Goal: Task Accomplishment & Management: Manage account settings

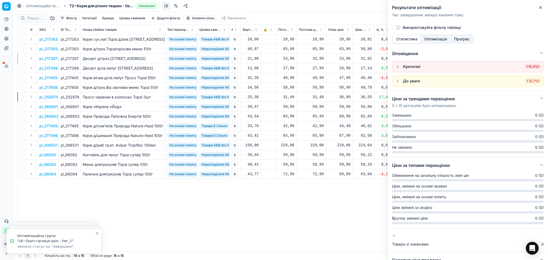
click at [541, 8] on icon "button" at bounding box center [540, 7] width 2 height 2
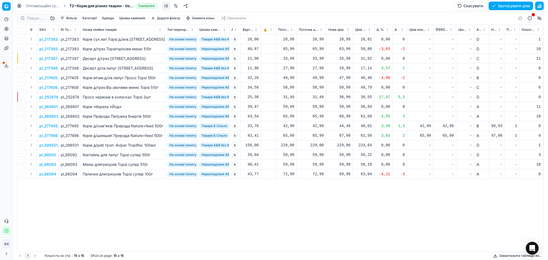
click at [45, 6] on link "Оптимізаційні групи" at bounding box center [43, 5] width 34 height 5
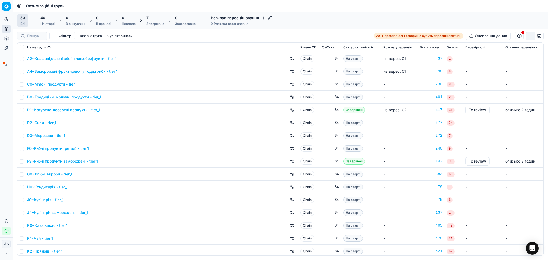
click at [160, 22] on div "Завершено" at bounding box center [155, 24] width 18 height 4
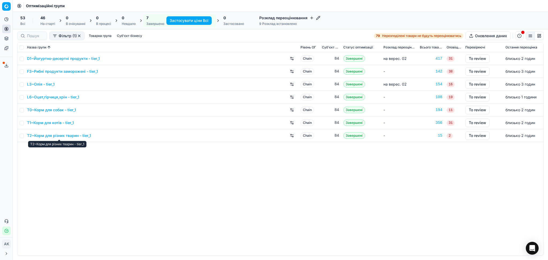
click at [75, 136] on link "T2~Корм для різних тварин - tier_1" at bounding box center [59, 135] width 64 height 5
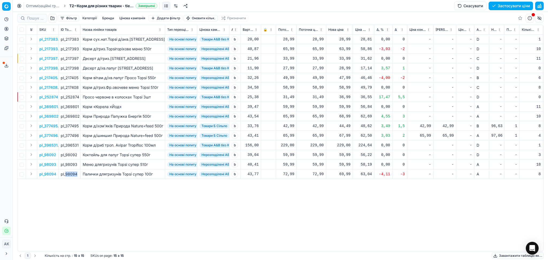
drag, startPoint x: 65, startPoint y: 173, endPoint x: 77, endPoint y: 173, distance: 11.8
click at [77, 173] on div "pl_98094" at bounding box center [69, 174] width 17 height 5
copy div "98094"
drag, startPoint x: 66, startPoint y: 116, endPoint x: 80, endPoint y: 116, distance: 14.2
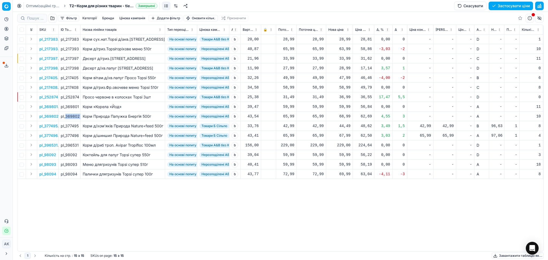
copy div "369802"
drag, startPoint x: 73, startPoint y: 97, endPoint x: 79, endPoint y: 98, distance: 5.9
click at [79, 98] on td "pl_252874" at bounding box center [70, 97] width 22 height 10
copy div "252874"
click at [345, 96] on div "36,99" at bounding box center [339, 96] width 22 height 5
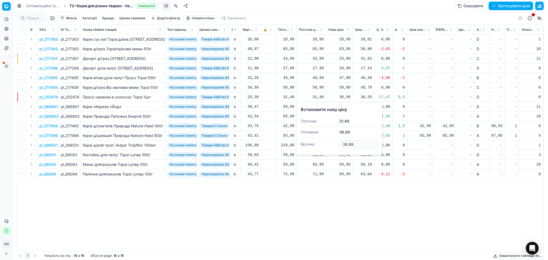
drag, startPoint x: 353, startPoint y: 143, endPoint x: 329, endPoint y: 146, distance: 24.8
click at [330, 145] on dl "Поточна: 31,49 Оптимум: 36,99 Вручну: 36.99" at bounding box center [339, 133] width 77 height 35
type input "31.49"
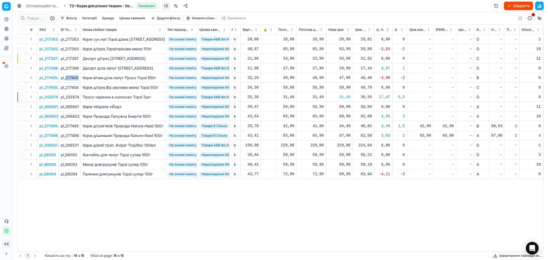
drag, startPoint x: 66, startPoint y: 76, endPoint x: 78, endPoint y: 77, distance: 11.8
click at [78, 77] on div "pl_217405" at bounding box center [69, 77] width 17 height 5
copy div "217405"
drag, startPoint x: 66, startPoint y: 68, endPoint x: 79, endPoint y: 70, distance: 13.0
click at [79, 70] on td "pl_217398" at bounding box center [70, 68] width 22 height 10
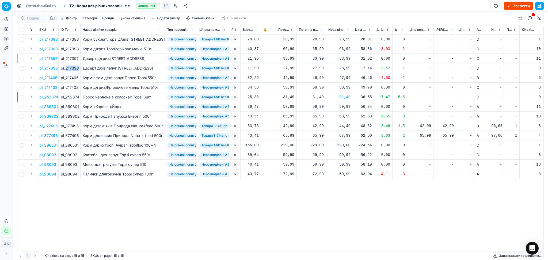
copy div "217398"
click at [346, 68] on div "28,99" at bounding box center [339, 68] width 22 height 5
click at [346, 115] on input "28.99" at bounding box center [358, 115] width 39 height 9
type input "27.99"
drag, startPoint x: 66, startPoint y: 49, endPoint x: 78, endPoint y: 49, distance: 11.8
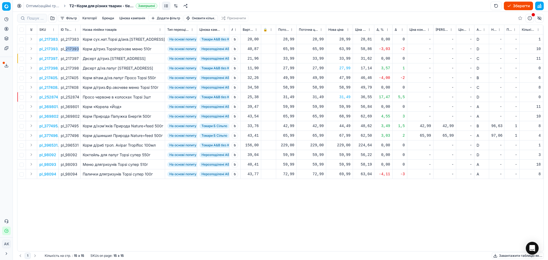
click at [78, 49] on div "pl_217393" at bounding box center [69, 48] width 17 height 5
copy div "217393"
click at [542, 7] on button "button" at bounding box center [539, 6] width 9 height 9
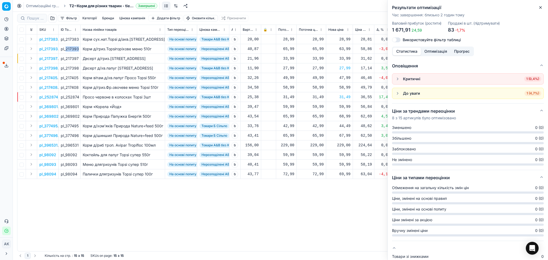
click at [525, 78] on span "1 (0,4%)" at bounding box center [532, 78] width 17 height 5
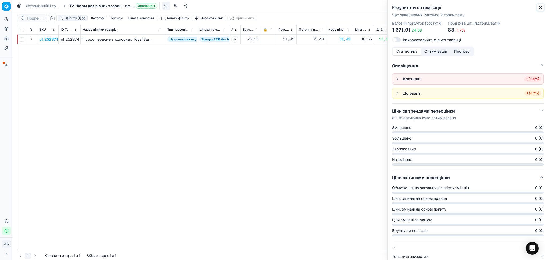
click at [540, 7] on icon "button" at bounding box center [540, 7] width 4 height 4
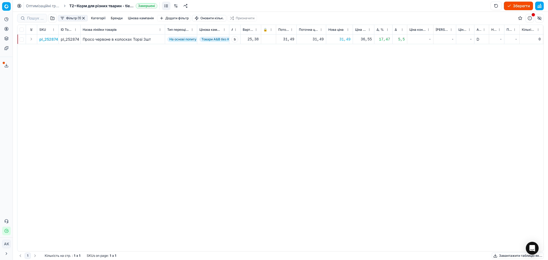
click at [84, 19] on button "button" at bounding box center [83, 18] width 4 height 4
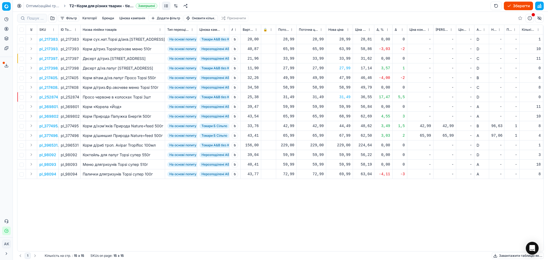
click at [516, 6] on button "Зберегти" at bounding box center [518, 6] width 29 height 9
click at [50, 7] on link "Оптимізаційні групи" at bounding box center [43, 5] width 34 height 5
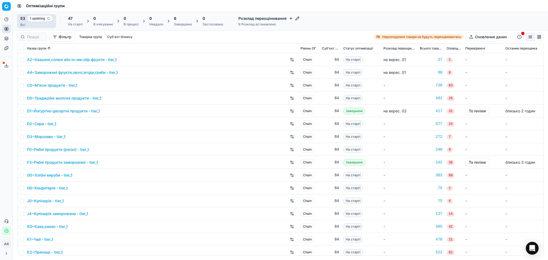
click at [182, 25] on div "Завершено" at bounding box center [183, 24] width 18 height 4
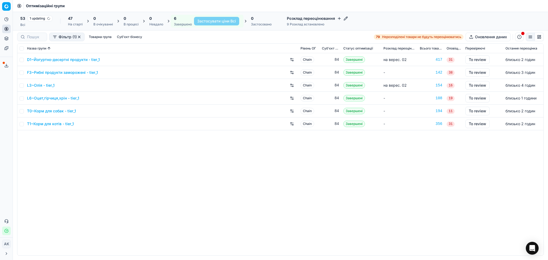
click at [62, 108] on div "T0~Корм для собак - tier_1" at bounding box center [161, 111] width 269 height 9
click at [60, 110] on link "T0~Корм для собак - tier_1" at bounding box center [51, 110] width 49 height 5
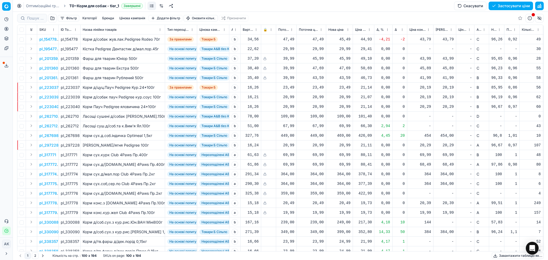
click at [137, 18] on button "Цінова кампанія" at bounding box center [132, 18] width 30 height 6
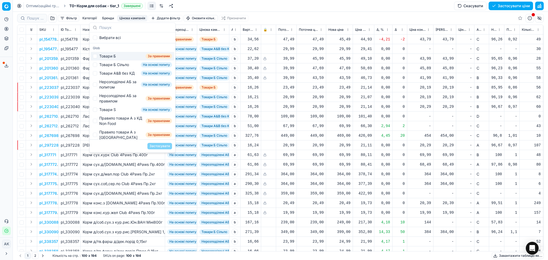
click at [111, 54] on div "Товари Б" at bounding box center [107, 56] width 17 height 5
checkbox input "true"
click at [156, 147] on button "Застосувати" at bounding box center [159, 146] width 25 height 6
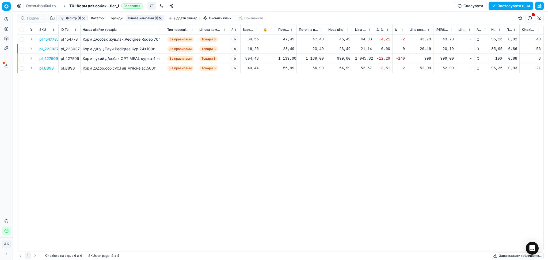
drag, startPoint x: 377, startPoint y: 103, endPoint x: 370, endPoint y: 98, distance: 8.9
click at [377, 103] on div "pl_154778 pl_154778 Корм д/собак жув.лак.Pedigree Rodeo 70г За правилами Товари…" at bounding box center [280, 143] width 526 height 217
drag, startPoint x: 66, startPoint y: 49, endPoint x: 80, endPoint y: 52, distance: 14.6
click at [78, 49] on div "pl_223037" at bounding box center [69, 48] width 17 height 5
copy div "223037"
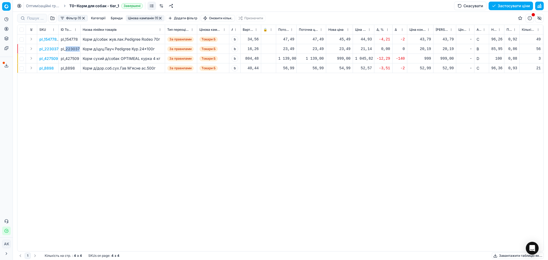
click at [57, 48] on p "pl_223037" at bounding box center [48, 48] width 19 height 5
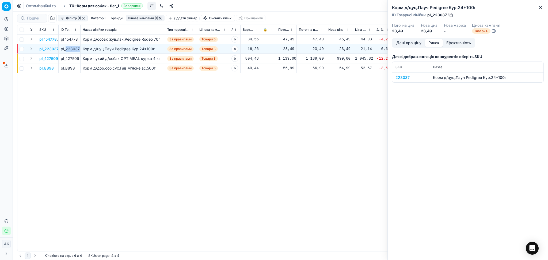
click at [433, 43] on button "Ринок" at bounding box center [434, 43] width 18 height 8
click at [406, 77] on div "223037" at bounding box center [410, 77] width 31 height 5
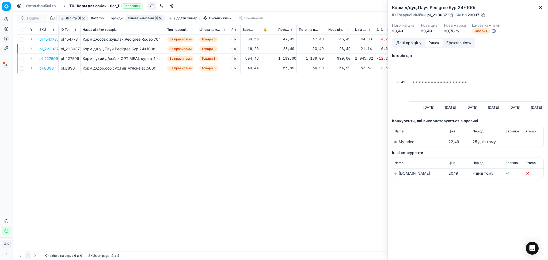
click at [407, 174] on link "[DOMAIN_NAME]" at bounding box center [414, 173] width 31 height 5
click at [540, 6] on icon "button" at bounding box center [540, 7] width 4 height 4
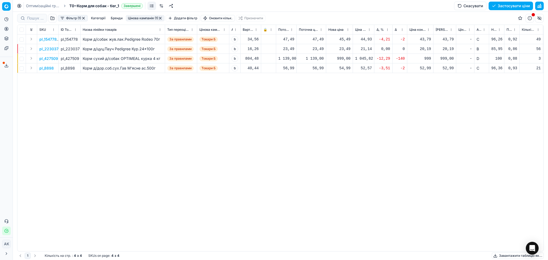
click at [361, 48] on div "21,14" at bounding box center [363, 48] width 17 height 5
click at [345, 48] on div "23,49" at bounding box center [339, 48] width 22 height 5
drag, startPoint x: 357, startPoint y: 98, endPoint x: 324, endPoint y: 98, distance: 32.6
click at [325, 98] on dl "Поточна: 23,49 Оптимум: 23,49 Вручну: 23.49" at bounding box center [339, 85] width 77 height 35
type input "20.99"
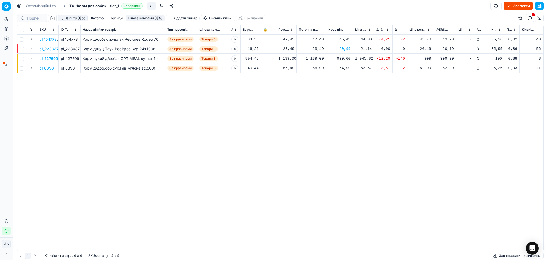
click at [344, 59] on div "999,00" at bounding box center [339, 58] width 22 height 5
drag, startPoint x: 357, startPoint y: 105, endPoint x: 314, endPoint y: 105, distance: 42.5
click at [315, 105] on dl "Поточна: 1 139,00 Оптимум: 999,00 Вручну: 999.00" at bounding box center [339, 94] width 77 height 35
type input "1039.00"
click at [83, 17] on button "button" at bounding box center [83, 18] width 4 height 4
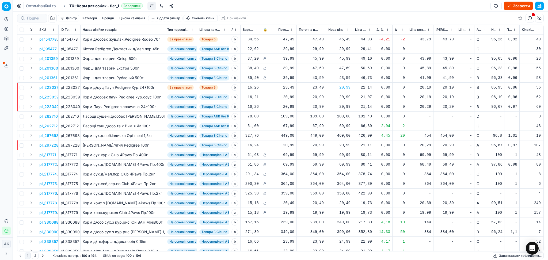
click at [125, 17] on button "Цінова кампанія" at bounding box center [132, 18] width 30 height 6
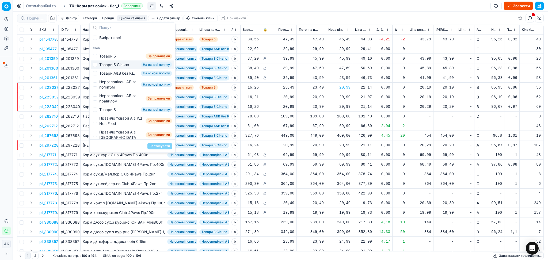
drag, startPoint x: 119, startPoint y: 66, endPoint x: 134, endPoint y: 90, distance: 28.4
click at [119, 66] on div "Товари Б Сільпо" at bounding box center [114, 64] width 30 height 5
checkbox input "true"
click at [161, 146] on button "Застосувати" at bounding box center [159, 146] width 25 height 6
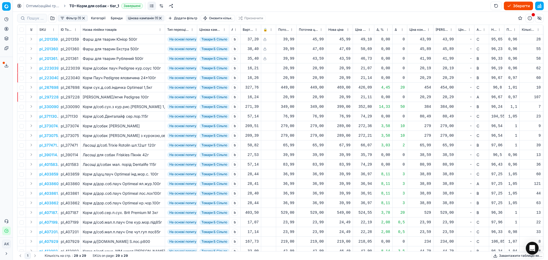
click at [493, 28] on span "Новий ціновий індекс (Сільпо)" at bounding box center [493, 30] width 5 height 4
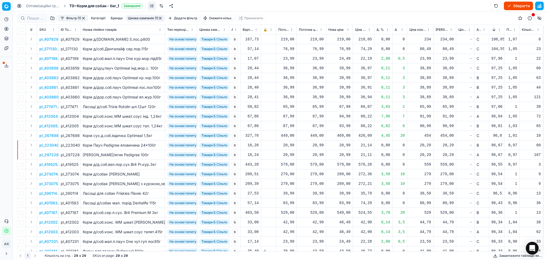
click at [158, 17] on button "Цінова кампанія (1)" at bounding box center [145, 18] width 39 height 6
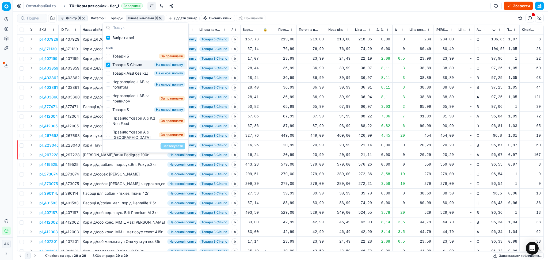
click at [109, 64] on input "Suggestions" at bounding box center [108, 65] width 4 height 4
checkbox input "false"
drag, startPoint x: 108, startPoint y: 74, endPoint x: 114, endPoint y: 88, distance: 15.2
click at [108, 74] on input "Suggestions" at bounding box center [108, 73] width 4 height 4
checkbox input "true"
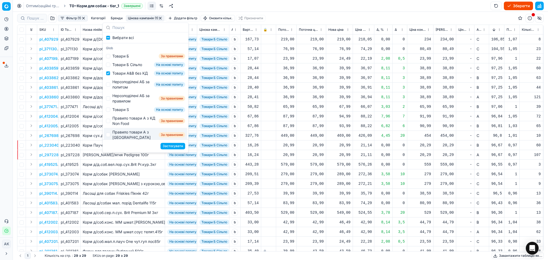
click at [167, 146] on button "Застосувати" at bounding box center [173, 146] width 25 height 6
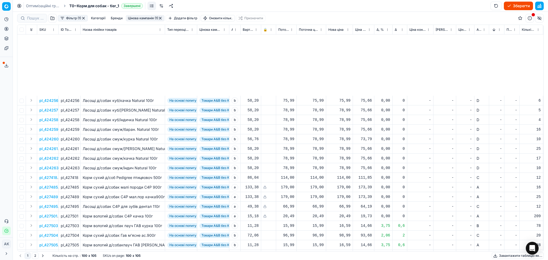
scroll to position [752, 0]
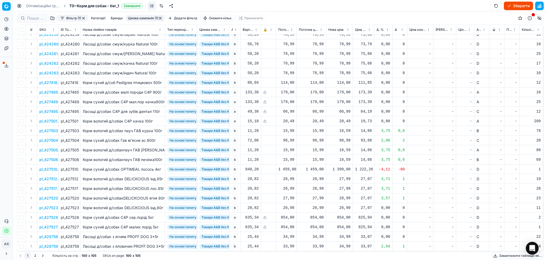
click at [35, 256] on button "2" at bounding box center [35, 256] width 7 height 6
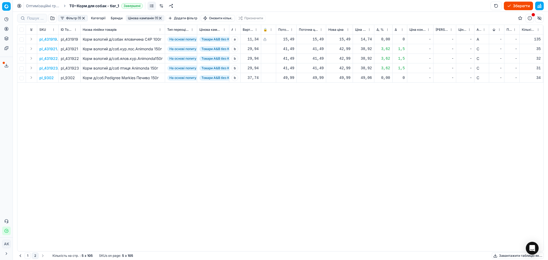
click at [146, 17] on button "Цінова кампанія (1)" at bounding box center [145, 18] width 39 height 6
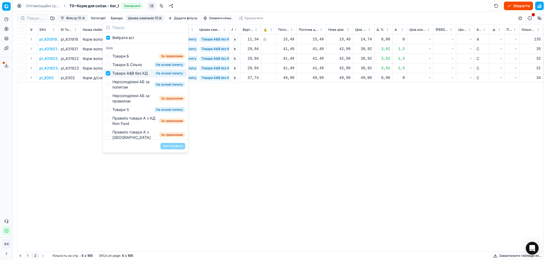
click at [108, 74] on input "Suggestions" at bounding box center [108, 73] width 4 height 4
checkbox input "false"
click at [108, 87] on input "Suggestions" at bounding box center [108, 84] width 4 height 4
checkbox input "true"
click at [164, 146] on button "Застосувати" at bounding box center [173, 146] width 25 height 6
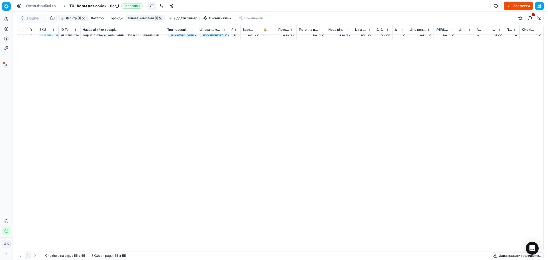
scroll to position [33, 0]
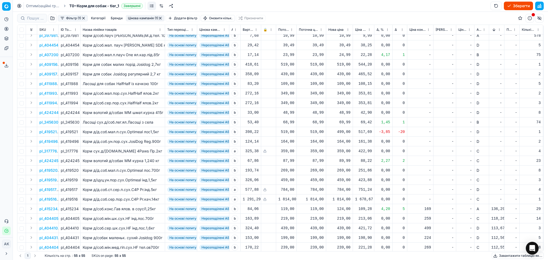
click at [160, 17] on button "button" at bounding box center [160, 18] width 4 height 4
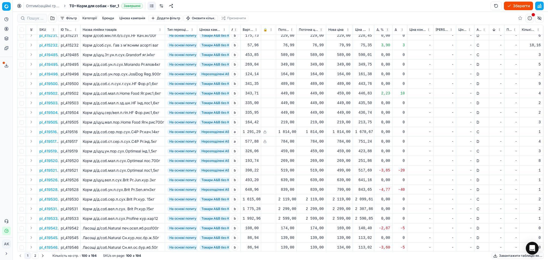
click at [136, 17] on button "Цінова кампанія" at bounding box center [132, 18] width 30 height 6
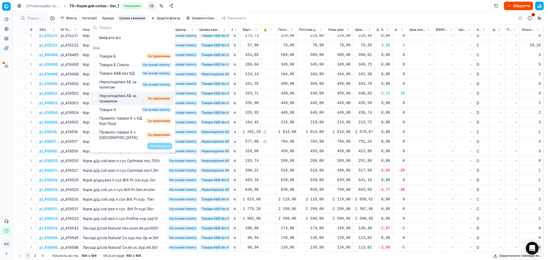
click at [116, 104] on div "Нерозподілені АБ за правилом" at bounding box center [121, 98] width 44 height 11
checkbox input "true"
click at [162, 147] on button "Застосувати" at bounding box center [159, 146] width 25 height 6
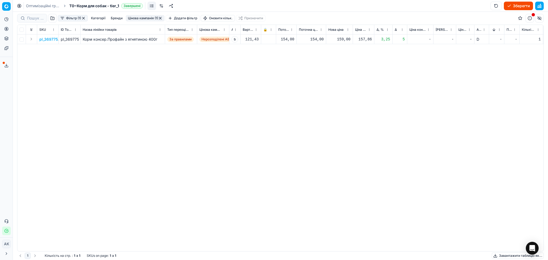
click at [160, 15] on button "Цінова кампанія (1)" at bounding box center [145, 18] width 39 height 6
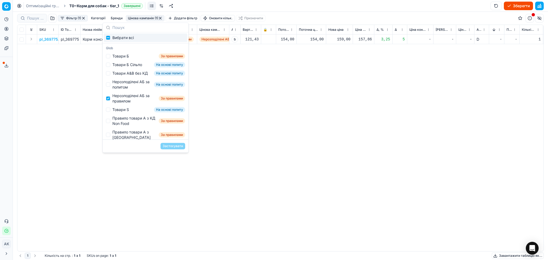
click at [162, 18] on button "button" at bounding box center [160, 18] width 4 height 4
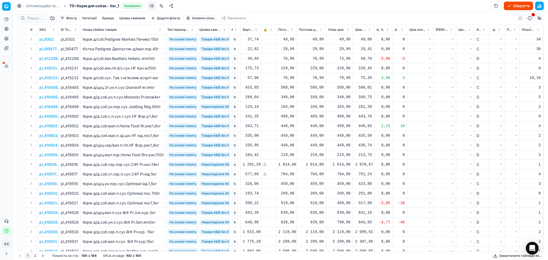
click at [162, 18] on button "Додати фільтр" at bounding box center [166, 18] width 34 height 6
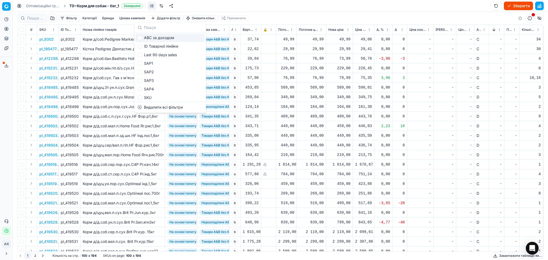
click at [538, 6] on button "button" at bounding box center [539, 6] width 9 height 9
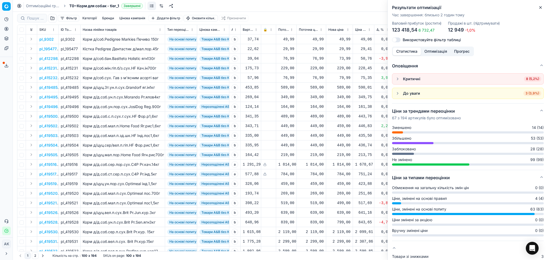
click at [524, 80] on span "8 (5,2%)" at bounding box center [532, 78] width 17 height 5
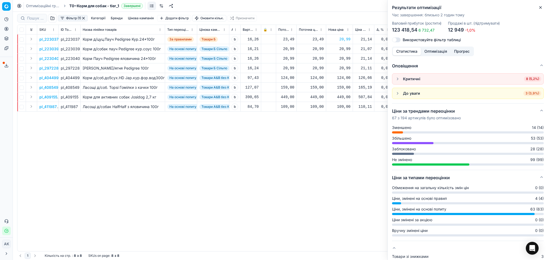
click at [315, 152] on div "pl_223037 pl_223037 Корм д/цуц.Пауч Pedigree Кур.24*100г За правилами Товари Б …" at bounding box center [280, 143] width 526 height 217
click at [542, 7] on icon "button" at bounding box center [540, 7] width 4 height 4
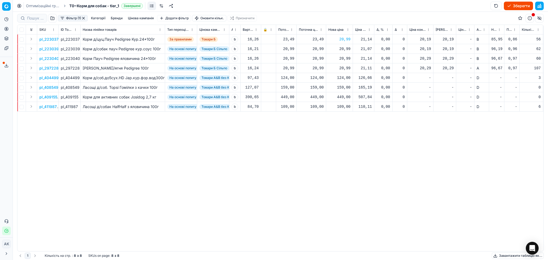
click at [54, 76] on p "pl_404499" at bounding box center [48, 77] width 19 height 5
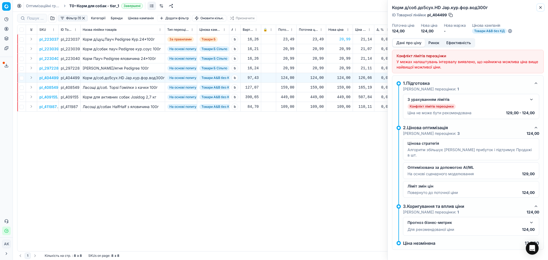
click at [541, 8] on icon "button" at bounding box center [540, 7] width 4 height 4
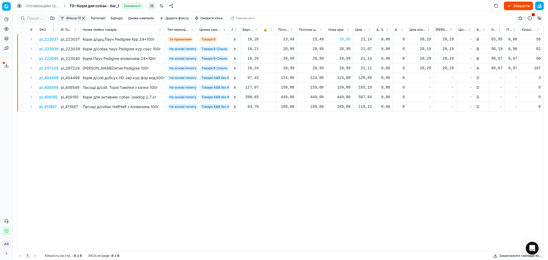
click at [344, 75] on div "124,00" at bounding box center [339, 77] width 22 height 5
drag, startPoint x: 358, startPoint y: 124, endPoint x: 312, endPoint y: 125, distance: 46.3
click at [322, 126] on dl "Поточна: 124,00 Оптимум: 124,00 Вручну: 124.00" at bounding box center [339, 114] width 77 height 35
type input "129.00"
click at [50, 87] on p "pl_408549" at bounding box center [48, 87] width 19 height 5
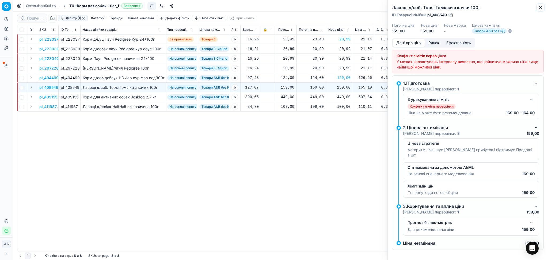
click at [540, 9] on icon "button" at bounding box center [540, 7] width 4 height 4
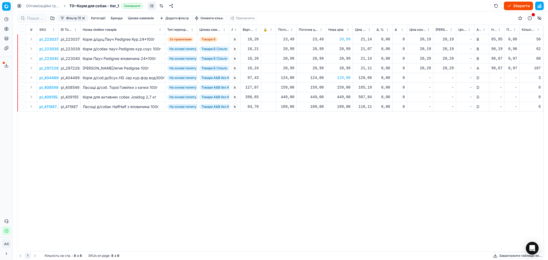
click at [344, 84] on div "159,00" at bounding box center [339, 87] width 22 height 9
drag, startPoint x: 326, startPoint y: 137, endPoint x: 310, endPoint y: 137, distance: 16.9
click at [310, 137] on dl "Поточна: 159,00 Оптимум: 159,00 Вручну: 159.00" at bounding box center [339, 123] width 77 height 35
type input "164.00"
click at [45, 97] on p "pl_409155" at bounding box center [48, 96] width 18 height 5
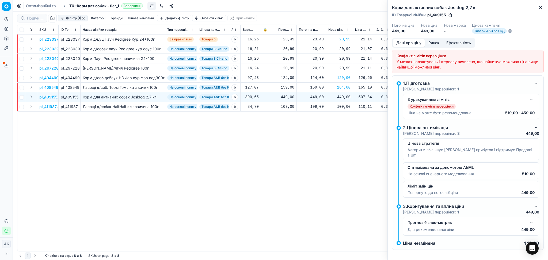
click at [544, 7] on div "Корм для активних собак Josidog 2,7 кг ID Товарної лінійки : pl_409155 Поточна …" at bounding box center [468, 19] width 160 height 38
click at [540, 6] on icon "button" at bounding box center [540, 7] width 4 height 4
click at [358, 155] on div "pl_223037 pl_223037 Корм д/цуц.Пауч Pedigree Кур.24*100г За правилами Товари Б …" at bounding box center [280, 143] width 526 height 217
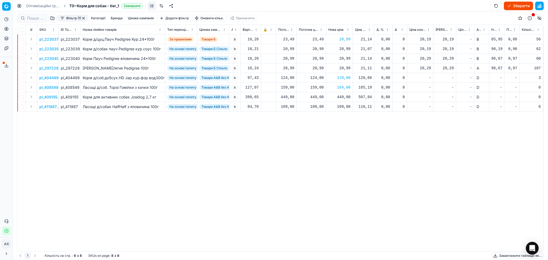
click at [345, 95] on div "449,00" at bounding box center [339, 96] width 22 height 5
drag, startPoint x: 360, startPoint y: 144, endPoint x: 306, endPoint y: 145, distance: 53.8
click at [307, 145] on dl "Поточна: 449,00 Оптимум: 449,00 Вручну: 449.00" at bounding box center [339, 133] width 77 height 35
type input "469.00"
click at [45, 105] on p "pl_411987" at bounding box center [47, 106] width 17 height 5
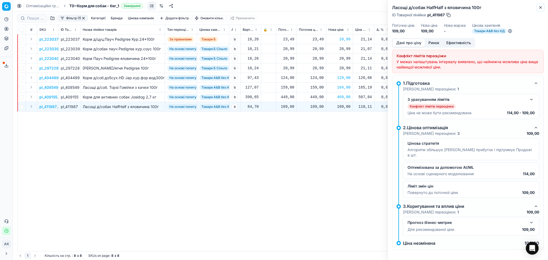
click at [540, 6] on icon "button" at bounding box center [540, 7] width 4 height 4
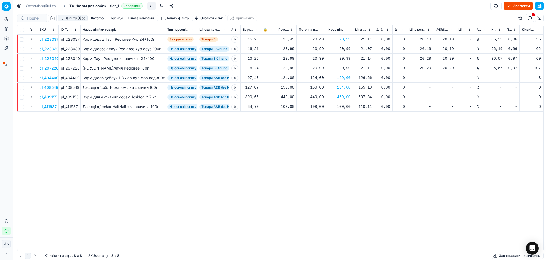
click at [343, 106] on div "109,00" at bounding box center [339, 106] width 22 height 5
drag, startPoint x: 359, startPoint y: 152, endPoint x: 311, endPoint y: 153, distance: 47.9
click at [316, 153] on dl "Поточна: 109,00 Оптимум: 109,00 Вручну: 109.00" at bounding box center [339, 142] width 77 height 35
type input "114.00"
click at [84, 17] on button "button" at bounding box center [83, 18] width 4 height 4
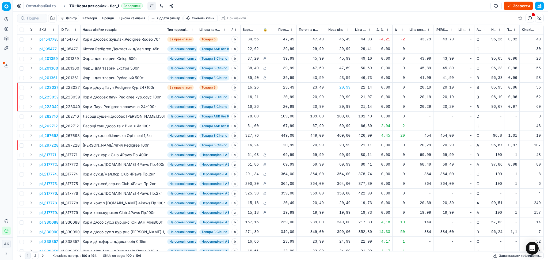
click at [516, 256] on button "Завантажити таблицю як..." at bounding box center [518, 256] width 52 height 6
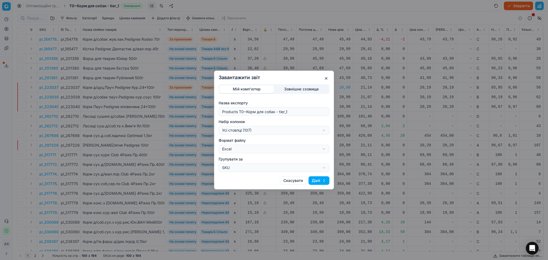
click at [261, 129] on div "Завантажити звіт Мій комп'ютер Зовнішнє сховище Назва експорту Products T0~Корм…" at bounding box center [274, 130] width 548 height 260
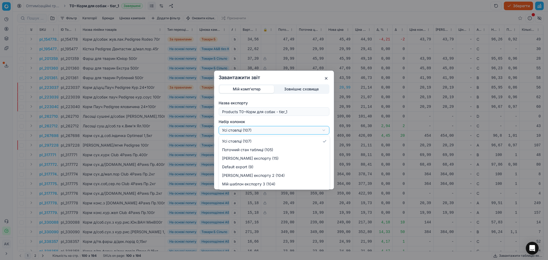
select select "custom"
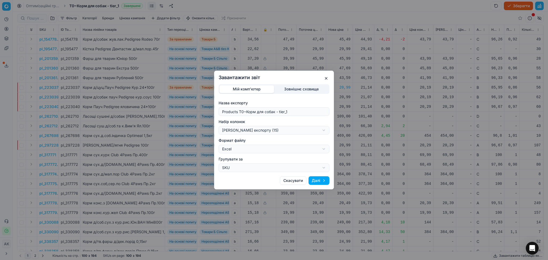
click at [324, 179] on button "Далі" at bounding box center [319, 180] width 21 height 9
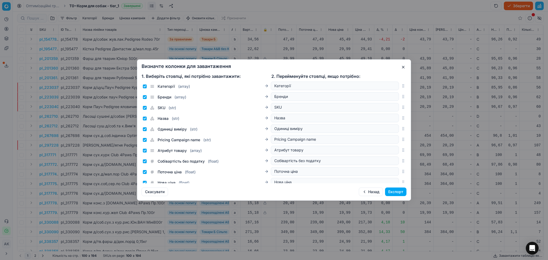
click at [397, 193] on button "Експорт" at bounding box center [395, 192] width 21 height 9
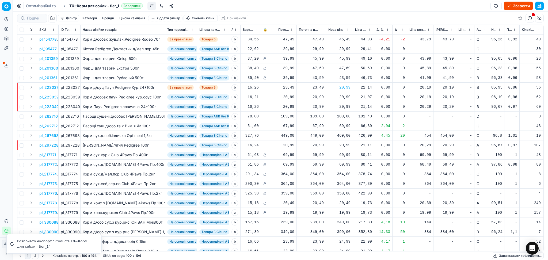
click at [50, 4] on link "Оптимізаційні групи" at bounding box center [43, 5] width 34 height 5
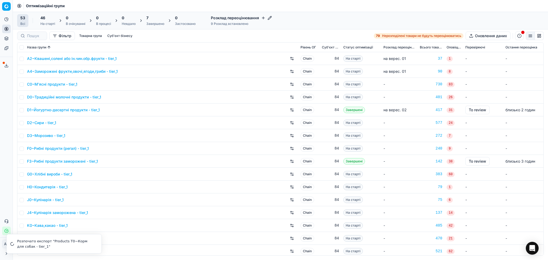
click at [182, 24] on div "Застосовано" at bounding box center [185, 24] width 21 height 4
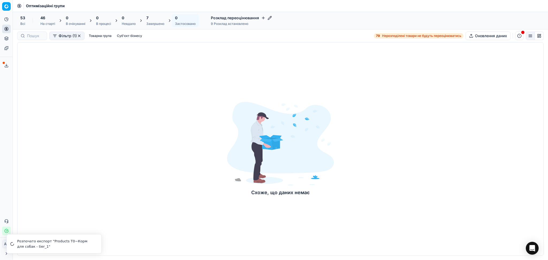
click at [154, 24] on div "Завершено" at bounding box center [155, 24] width 18 height 4
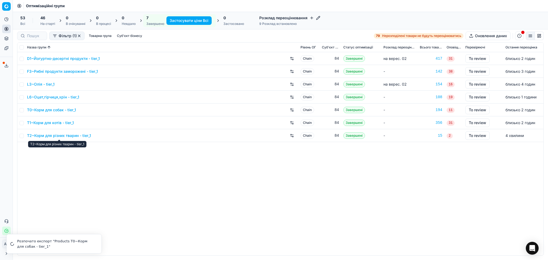
click at [77, 137] on link "T2~Корм для різних тварин - tier_1" at bounding box center [59, 135] width 64 height 5
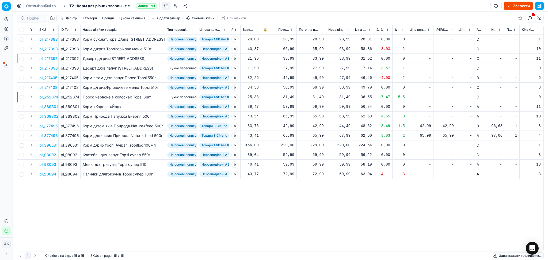
click at [523, 6] on button "Зберегти" at bounding box center [518, 6] width 29 height 9
click at [6, 66] on line at bounding box center [6, 65] width 0 height 2
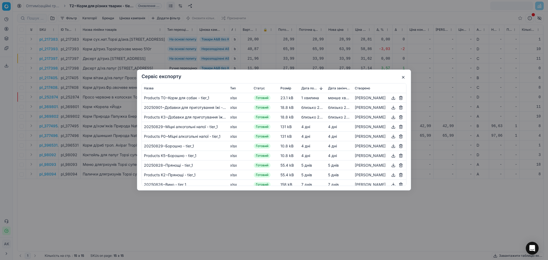
click at [390, 99] on button "button" at bounding box center [393, 98] width 6 height 6
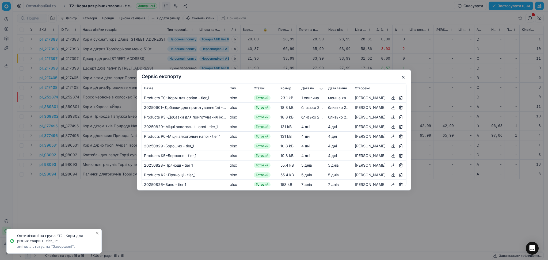
click at [404, 78] on button "button" at bounding box center [403, 77] width 6 height 6
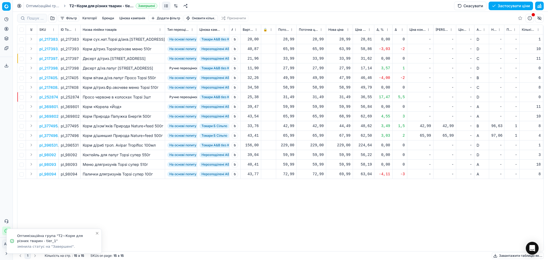
click at [500, 8] on button "Застосувати ціни" at bounding box center [511, 6] width 44 height 9
drag, startPoint x: 52, startPoint y: 6, endPoint x: 77, endPoint y: 23, distance: 29.8
click at [52, 6] on link "Оптимізаційні групи" at bounding box center [43, 5] width 34 height 5
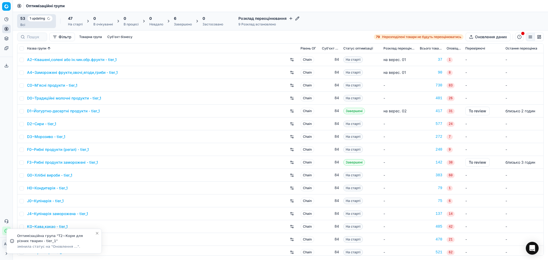
click at [193, 24] on div "6 Завершено" at bounding box center [183, 21] width 24 height 13
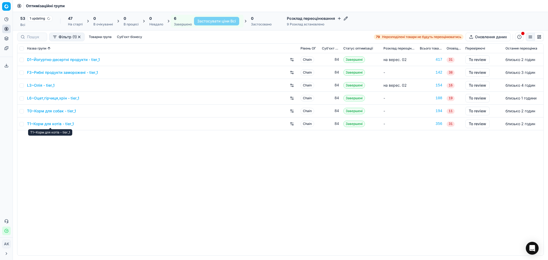
click at [57, 123] on link "T1~Корм для котів - tier_1" at bounding box center [50, 123] width 47 height 5
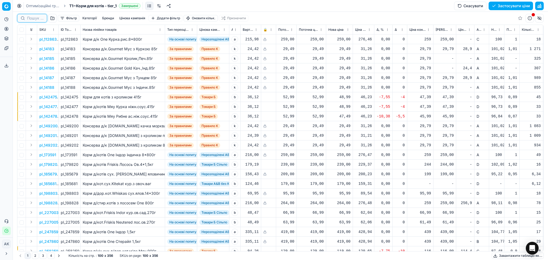
click at [34, 17] on input at bounding box center [35, 18] width 17 height 5
paste input "431922"
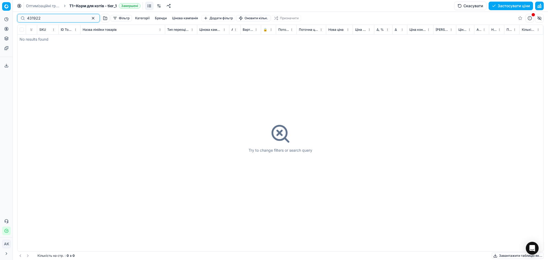
type input "431922"
click at [90, 18] on button "button" at bounding box center [93, 18] width 6 height 6
click at [52, 5] on link "Оптимізаційні групи" at bounding box center [43, 5] width 34 height 5
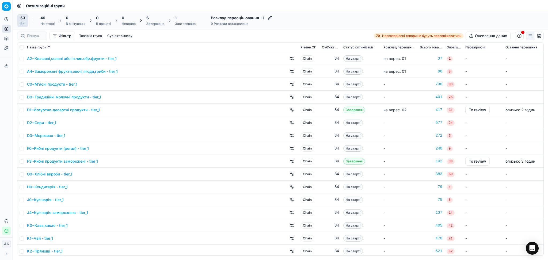
click at [158, 13] on div "53 Всі 46 На старті 0 В очікуванні 0 В процесі 0 Невдало 6 Завершено 1 Застосов…" at bounding box center [280, 21] width 535 height 18
click at [158, 17] on div "6" at bounding box center [155, 17] width 18 height 5
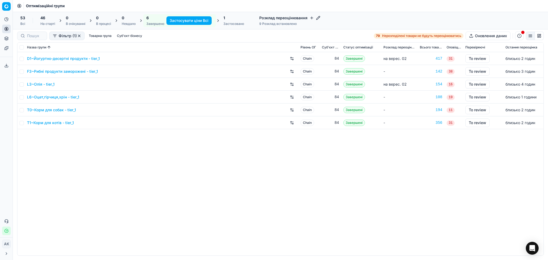
click at [71, 110] on link "T0~Корм для собак - tier_1" at bounding box center [51, 109] width 49 height 5
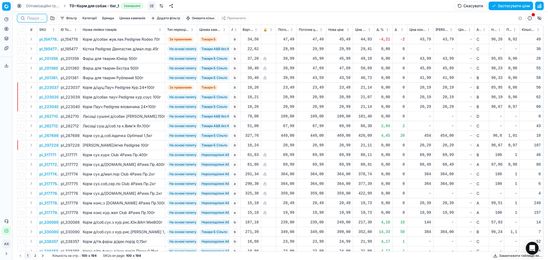
click at [33, 19] on input at bounding box center [35, 18] width 17 height 5
paste input "431922"
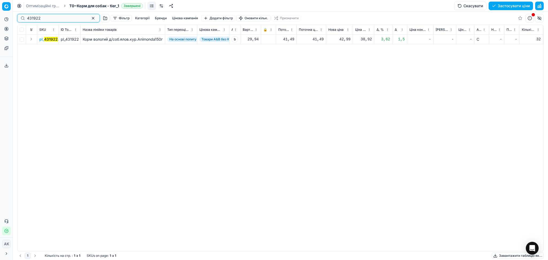
type input "431922"
click at [337, 37] on div "42,99" at bounding box center [339, 39] width 22 height 5
drag, startPoint x: 343, startPoint y: 88, endPoint x: 315, endPoint y: 88, distance: 28.1
click at [315, 88] on dl "Поточна: 41,49 Оптимум: 42,99 Вручну: 42.99" at bounding box center [339, 75] width 77 height 35
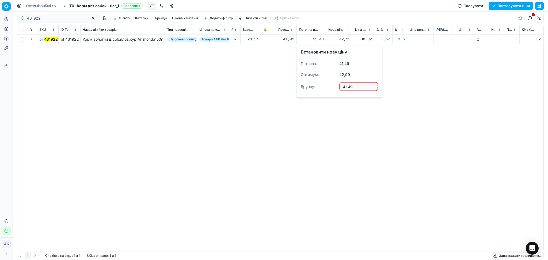
type input "41.49"
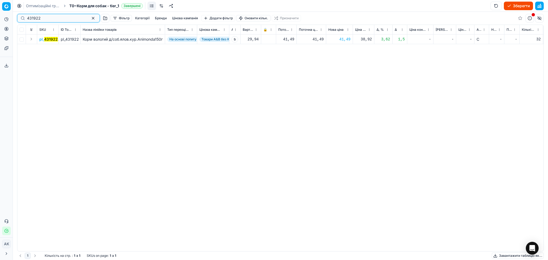
paste input "1"
drag, startPoint x: 45, startPoint y: 18, endPoint x: 0, endPoint y: 17, distance: 45.0
click at [7, 17] on div "Pricing platform Аналітика Цінова оптимізація Асортимент продукції Шаблони Серв…" at bounding box center [274, 130] width 548 height 260
type input "431921"
click at [346, 39] on div "42,99" at bounding box center [339, 39] width 22 height 5
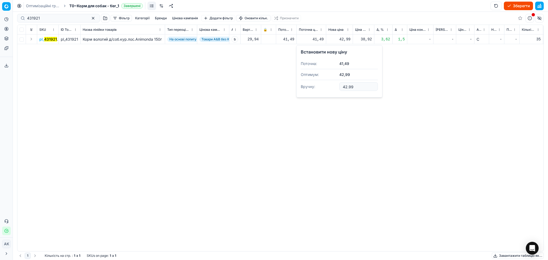
drag, startPoint x: 358, startPoint y: 85, endPoint x: 330, endPoint y: 86, distance: 28.4
click at [332, 86] on dl "Поточна: 41,49 Оптимум: 42,99 Вручну: 42.99" at bounding box center [339, 75] width 77 height 35
type input "41.49"
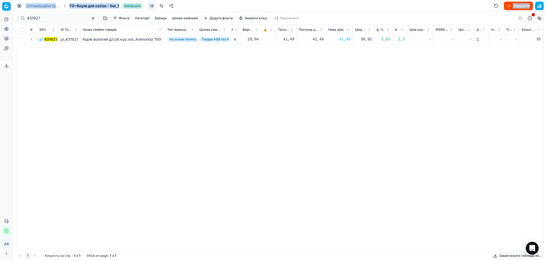
drag, startPoint x: 49, startPoint y: 23, endPoint x: 12, endPoint y: 18, distance: 37.4
click at [12, 18] on div "Pricing platform Аналітика Цінова оптимізація Асортимент продукції Шаблони Серв…" at bounding box center [274, 130] width 548 height 260
click at [41, 18] on input "431921" at bounding box center [56, 18] width 59 height 5
drag, startPoint x: 43, startPoint y: 17, endPoint x: 24, endPoint y: 17, distance: 18.7
click at [24, 17] on div "431921" at bounding box center [58, 18] width 83 height 9
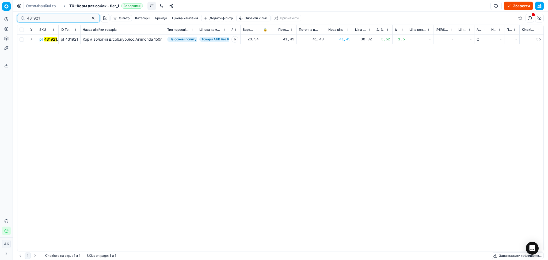
paste input "19546"
type input "419546"
click at [344, 38] on div "134,00" at bounding box center [339, 39] width 22 height 5
drag, startPoint x: 362, startPoint y: 90, endPoint x: 329, endPoint y: 86, distance: 32.8
click at [329, 86] on dl "Поточна: 139,00 Оптимум: 134,00 Вручну: 134.00" at bounding box center [339, 75] width 77 height 35
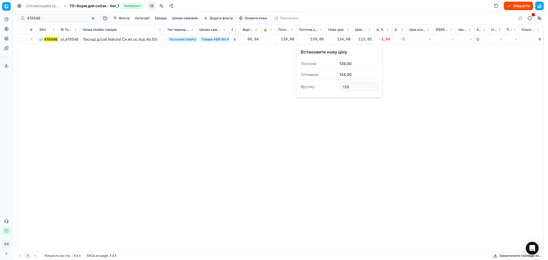
type input "139.00"
paste input "369775"
drag, startPoint x: 55, startPoint y: 17, endPoint x: 14, endPoint y: 17, distance: 40.4
click at [14, 17] on div "Pricing platform Аналітика Цінова оптимізація Асортимент продукції Шаблони Серв…" at bounding box center [274, 130] width 548 height 260
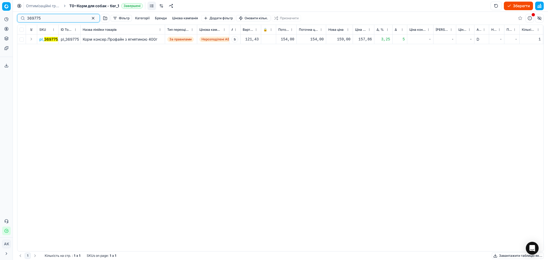
type input "369775"
click at [345, 37] on div "159,00" at bounding box center [339, 39] width 22 height 5
drag, startPoint x: 311, startPoint y: 86, endPoint x: 308, endPoint y: 86, distance: 2.7
click at [308, 86] on dl "Поточна: 154,00 Оптимум: 159,00 Вручну: 159.00" at bounding box center [339, 75] width 77 height 35
type input "154.00"
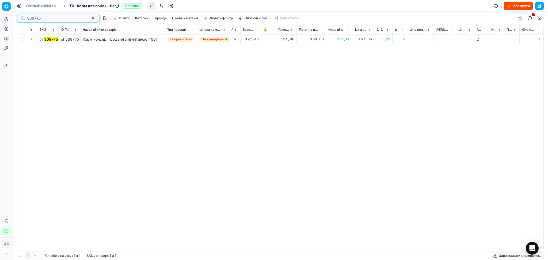
paste input "419542"
drag, startPoint x: 42, startPoint y: 17, endPoint x: 0, endPoint y: 17, distance: 42.0
click at [2, 17] on div "Pricing platform Аналітика Цінова оптимізація Асортимент продукції Шаблони Серв…" at bounding box center [274, 130] width 548 height 260
type input "419542"
click at [339, 40] on div "169,00" at bounding box center [339, 39] width 22 height 5
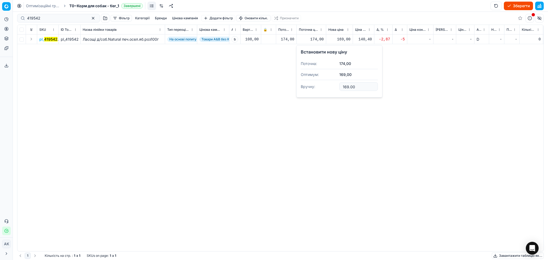
drag, startPoint x: 356, startPoint y: 87, endPoint x: 335, endPoint y: 88, distance: 21.7
click at [341, 88] on input "169.00" at bounding box center [358, 86] width 39 height 9
type input "174.00"
drag, startPoint x: 47, startPoint y: 17, endPoint x: 11, endPoint y: 17, distance: 35.9
click at [11, 17] on div "Pricing platform Аналітика Цінова оптимізація Асортимент продукції Шаблони Серв…" at bounding box center [274, 130] width 548 height 260
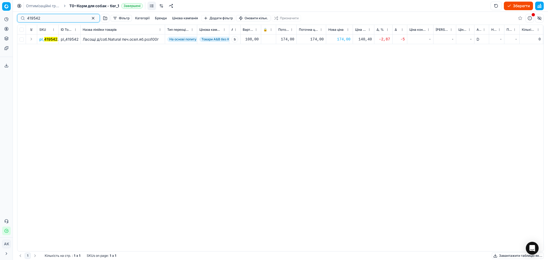
paste input "31923"
type input "431923"
click at [346, 38] on div "42,99" at bounding box center [339, 39] width 22 height 5
drag, startPoint x: 352, startPoint y: 86, endPoint x: 299, endPoint y: 84, distance: 52.8
click at [308, 85] on dl "Поточна: 41,49 Оптимум: 42,99 Вручну: 42.99" at bounding box center [339, 75] width 77 height 35
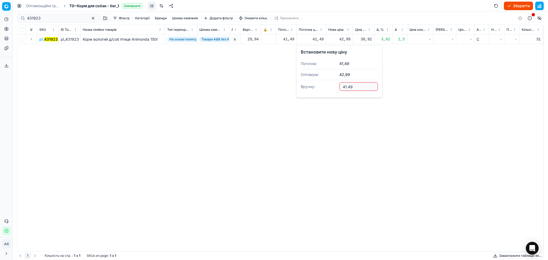
type input "41.49"
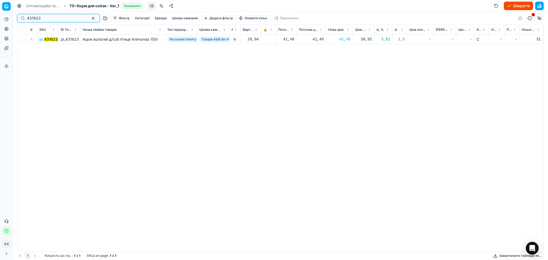
paste input "28759"
drag, startPoint x: 40, startPoint y: 17, endPoint x: 9, endPoint y: 16, distance: 31.6
click at [9, 16] on div "Pricing platform Аналітика Цінова оптимізація Асортимент продукції Шаблони Серв…" at bounding box center [274, 130] width 548 height 260
type input "428759"
click at [339, 35] on div "34,99" at bounding box center [339, 39] width 22 height 9
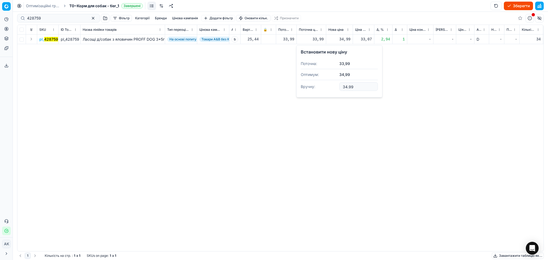
drag, startPoint x: 324, startPoint y: 89, endPoint x: 315, endPoint y: 88, distance: 8.6
click at [319, 89] on dl "Поточна: 33,99 Оптимум: 34,99 Вручну: 34.99" at bounding box center [339, 75] width 77 height 35
type input "33.99"
drag, startPoint x: 41, startPoint y: 16, endPoint x: 8, endPoint y: 17, distance: 33.5
click at [9, 17] on div "Pricing platform Аналітика Цінова оптимізація Асортимент продукції Шаблони Серв…" at bounding box center [274, 130] width 548 height 260
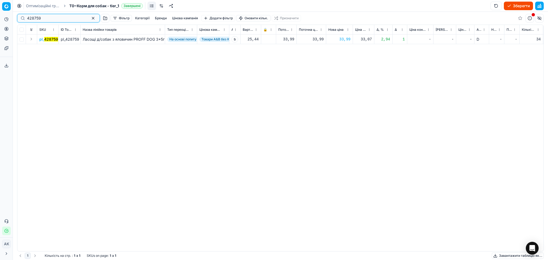
paste input "07940"
type input "407940"
click at [341, 39] on div "919,00" at bounding box center [339, 39] width 22 height 5
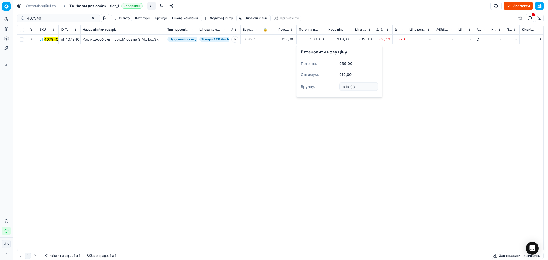
drag, startPoint x: 356, startPoint y: 87, endPoint x: 300, endPoint y: 93, distance: 56.5
click at [303, 92] on dl "Поточна: 939,00 Оптимум: 919,00 Вручну: 919.00" at bounding box center [339, 75] width 77 height 35
type input "939.00"
click at [90, 17] on button "button" at bounding box center [93, 18] width 6 height 6
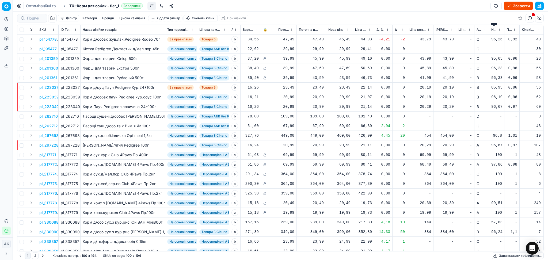
click at [494, 29] on span "Новий ціновий індекс (Сільпо)" at bounding box center [493, 30] width 5 height 4
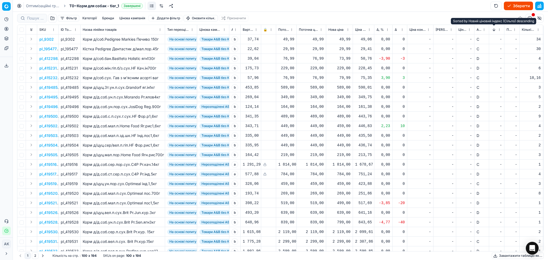
click at [494, 29] on button "Sorted by Новий ціновий індекс (Сільпо) descending" at bounding box center [493, 29] width 5 height 5
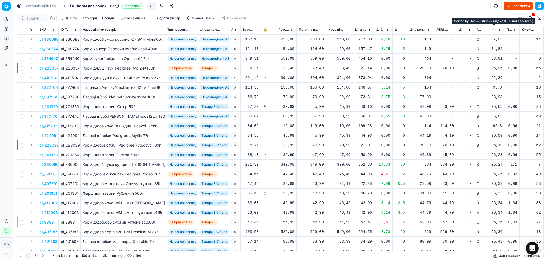
click at [345, 67] on div "23,49" at bounding box center [339, 68] width 22 height 5
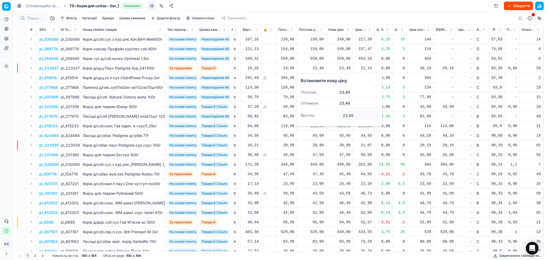
drag, startPoint x: 355, startPoint y: 116, endPoint x: 298, endPoint y: 121, distance: 56.4
click at [306, 120] on dl "Поточна: 23,49 Оптимум: 23,49 Вручну: 23.49" at bounding box center [339, 104] width 77 height 35
type input "20.99"
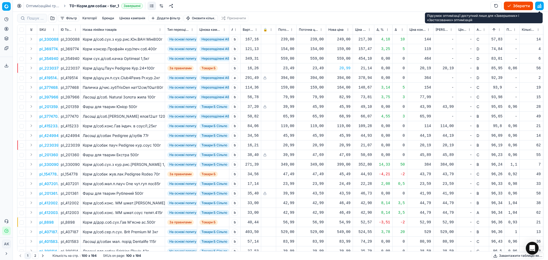
click at [540, 6] on button "button" at bounding box center [539, 6] width 9 height 9
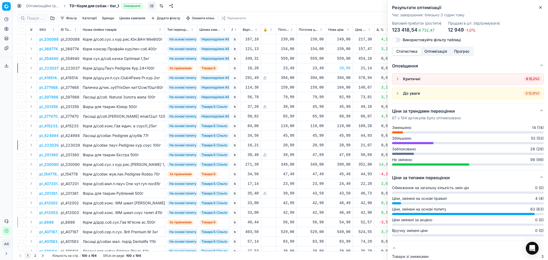
drag, startPoint x: 525, startPoint y: 77, endPoint x: 547, endPoint y: 19, distance: 62.8
click at [525, 78] on span "8 (5,2%)" at bounding box center [532, 78] width 17 height 5
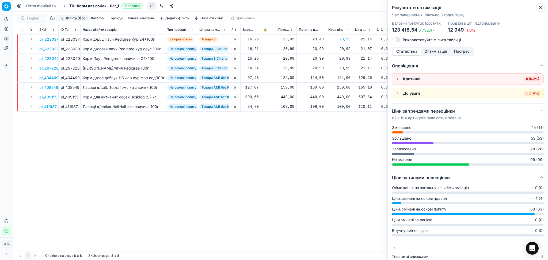
click at [540, 6] on icon "button" at bounding box center [540, 7] width 2 height 2
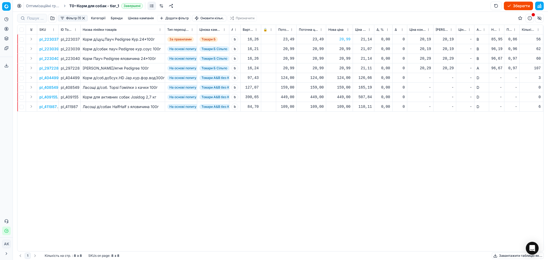
click at [49, 77] on p "pl_404499" at bounding box center [48, 77] width 19 height 5
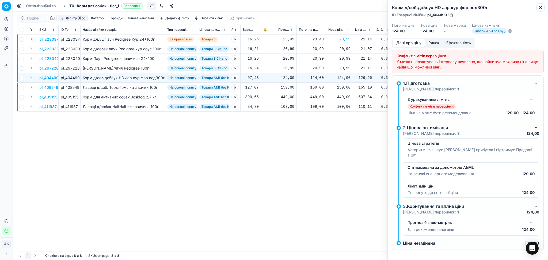
click at [541, 8] on icon "button" at bounding box center [540, 7] width 2 height 2
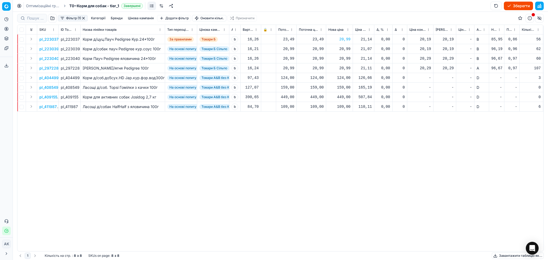
click at [345, 78] on div "124,00" at bounding box center [339, 77] width 22 height 5
drag, startPoint x: 358, startPoint y: 124, endPoint x: 307, endPoint y: 123, distance: 51.1
click at [313, 124] on dl "Поточна: 124,00 Оптимум: 124,00 Вручну: 124.00" at bounding box center [339, 114] width 77 height 35
type input "129.00"
click at [49, 86] on p "pl_408549" at bounding box center [48, 87] width 19 height 5
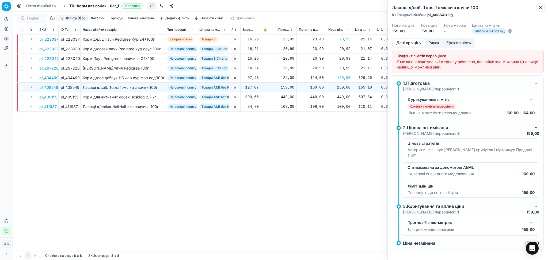
click at [540, 7] on icon "button" at bounding box center [540, 7] width 4 height 4
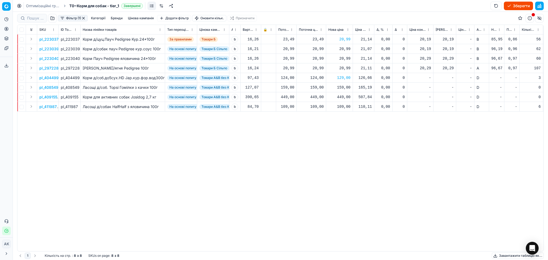
click at [339, 86] on div "159,00" at bounding box center [339, 87] width 22 height 5
drag, startPoint x: 362, startPoint y: 133, endPoint x: 318, endPoint y: 134, distance: 43.9
click at [318, 134] on dl "Поточна: 159,00 Оптимум: 159,00 Вручну: 159.00" at bounding box center [339, 123] width 77 height 35
type input "169.00"
click at [340, 96] on div "449,00" at bounding box center [339, 96] width 22 height 5
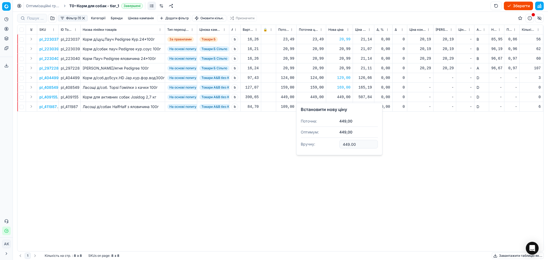
drag, startPoint x: 360, startPoint y: 143, endPoint x: 303, endPoint y: 139, distance: 56.6
click at [299, 143] on div "Встановити нову ціну Поточна: 449,00 Оптимум: 449,00 Вручну: 449.00" at bounding box center [339, 129] width 86 height 52
type input "469.00"
click at [343, 104] on div "109,00" at bounding box center [339, 106] width 22 height 5
drag, startPoint x: 355, startPoint y: 150, endPoint x: 304, endPoint y: 162, distance: 52.8
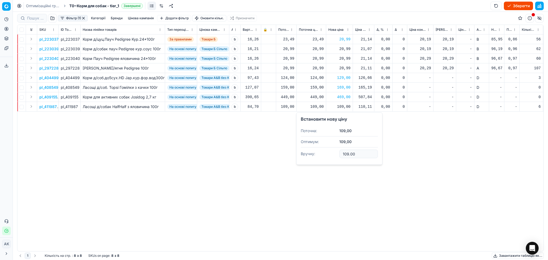
click at [309, 157] on dl "Поточна: 109,00 Оптимум: 109,00 Вручну: 109.00" at bounding box center [339, 142] width 77 height 35
type input "114.00"
click at [85, 18] on button "button" at bounding box center [83, 18] width 4 height 4
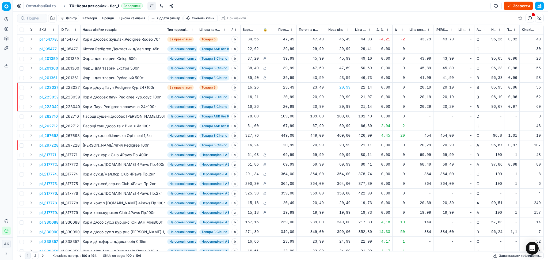
click at [511, 29] on span "Поточний ціновий індекс (Сільпо)" at bounding box center [509, 30] width 5 height 4
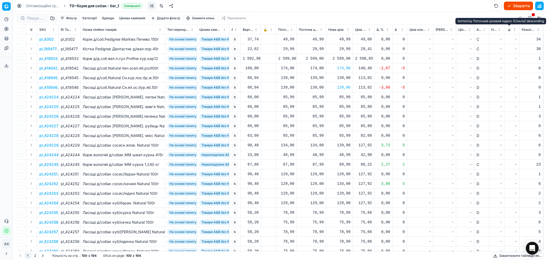
click at [511, 29] on button "Sorted by Поточний ціновий індекс (Сільпо) descending" at bounding box center [509, 29] width 5 height 5
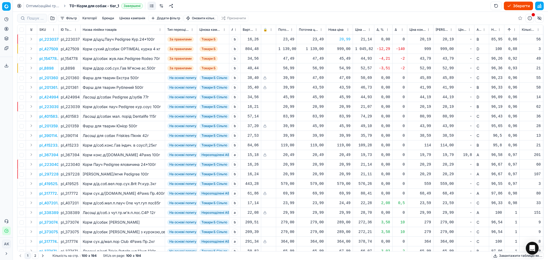
click at [340, 49] on div "999,00" at bounding box center [339, 48] width 22 height 5
drag, startPoint x: 358, startPoint y: 96, endPoint x: 306, endPoint y: 97, distance: 52.2
click at [306, 97] on dl "Поточна: 1 139,00 Оптимум: 999,00 Вручну: 999.00" at bounding box center [339, 85] width 77 height 35
type input "1039.00"
click at [508, 30] on button "Sorted by Поточний ціновий індекс (Сільпо) ascending" at bounding box center [509, 29] width 5 height 5
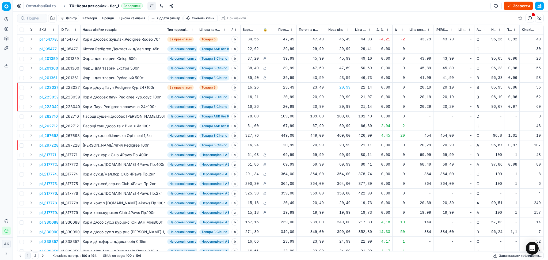
click at [377, 28] on span "Δ, %" at bounding box center [379, 30] width 7 height 4
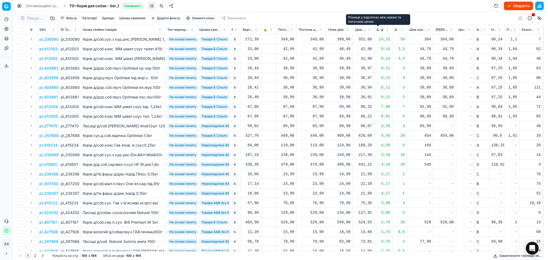
click at [377, 29] on span "Δ, %" at bounding box center [377, 30] width 3 height 4
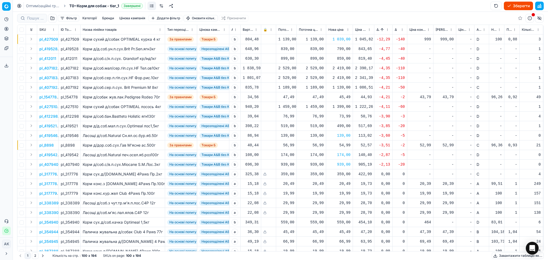
click at [340, 68] on div "2 419,00" at bounding box center [339, 68] width 22 height 5
click at [348, 116] on input "2419.00" at bounding box center [358, 115] width 39 height 9
type input "2449.00"
click at [343, 74] on div "2 419,00" at bounding box center [339, 77] width 22 height 9
drag, startPoint x: 349, startPoint y: 126, endPoint x: 348, endPoint y: 122, distance: 4.0
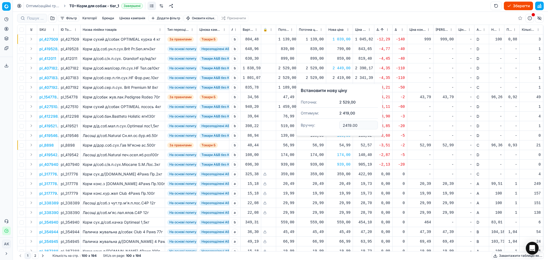
click at [349, 126] on input "2419.00" at bounding box center [358, 125] width 39 height 9
type input "2449.00"
click at [347, 126] on div "499,00" at bounding box center [339, 125] width 22 height 5
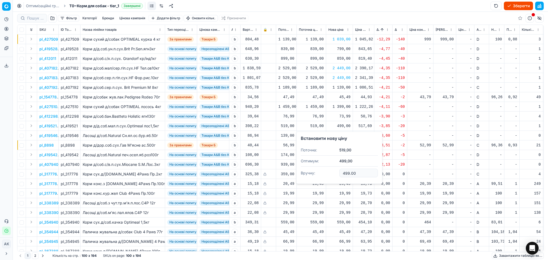
drag, startPoint x: 358, startPoint y: 172, endPoint x: 327, endPoint y: 174, distance: 30.8
click at [328, 174] on dl "Поточна: 519,00 Оптимум: 499,00 Вручну: 499.00" at bounding box center [339, 162] width 77 height 35
type input "519.00"
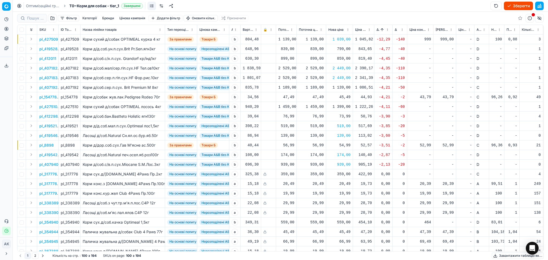
click at [382, 29] on button "Sorted by Δ, % ascending" at bounding box center [381, 29] width 5 height 5
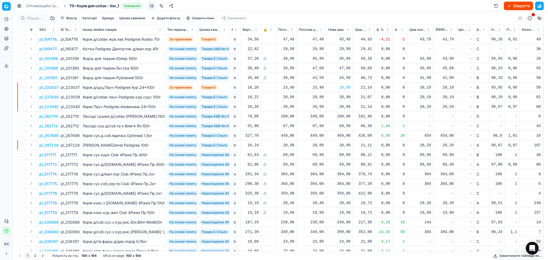
click at [526, 7] on button "Зберегти" at bounding box center [518, 6] width 29 height 9
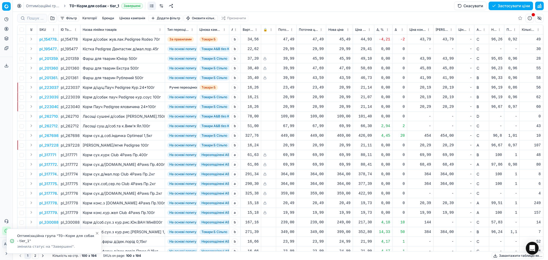
drag, startPoint x: 519, startPoint y: 6, endPoint x: 497, endPoint y: 18, distance: 25.3
click at [519, 6] on button "Застосувати ціни" at bounding box center [511, 6] width 44 height 9
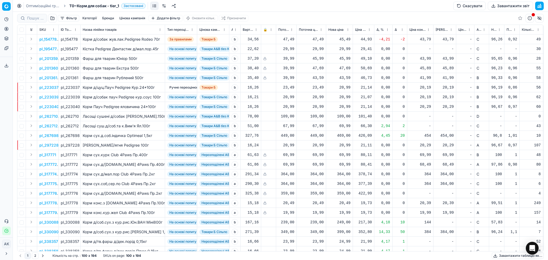
click at [39, 5] on link "Оптимізаційні групи" at bounding box center [43, 5] width 34 height 5
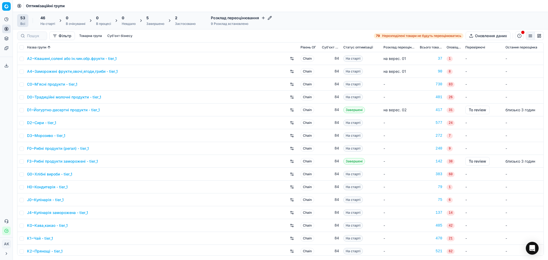
click at [162, 23] on div "Завершено" at bounding box center [155, 24] width 18 height 4
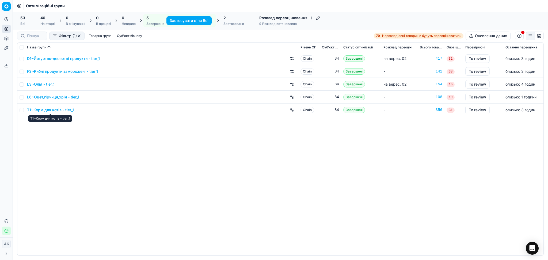
click at [49, 111] on link "T1~Корм для котів - tier_1" at bounding box center [50, 109] width 47 height 5
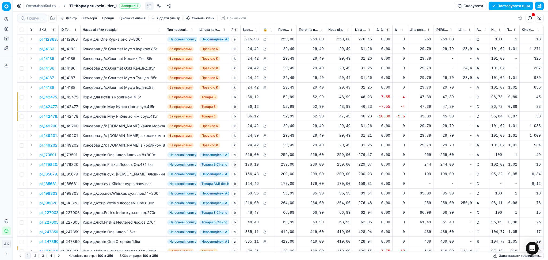
click at [135, 18] on button "Цінова кампанія" at bounding box center [132, 18] width 30 height 6
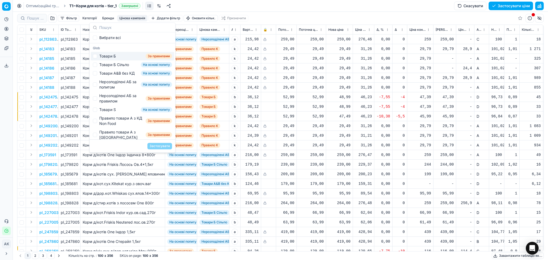
click at [100, 56] on div "Товари Б" at bounding box center [107, 56] width 17 height 5
checkbox input "true"
click at [161, 146] on button "Застосувати" at bounding box center [159, 146] width 25 height 6
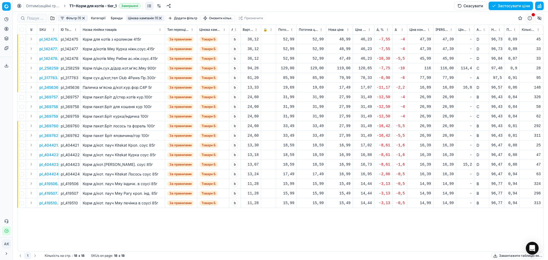
click at [161, 18] on button "button" at bounding box center [160, 18] width 4 height 4
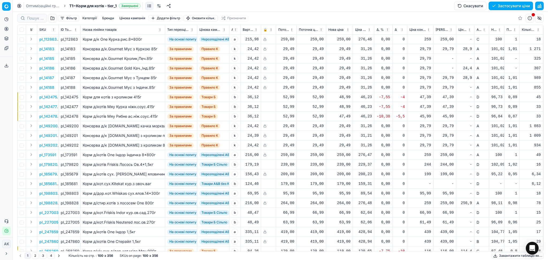
click at [135, 18] on button "Цінова кампанія" at bounding box center [132, 18] width 30 height 6
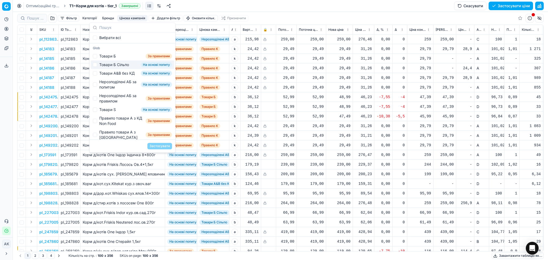
click at [116, 65] on div "Товари Б Сільпо" at bounding box center [114, 64] width 30 height 5
checkbox input "true"
click at [165, 147] on button "Застосувати" at bounding box center [159, 146] width 25 height 6
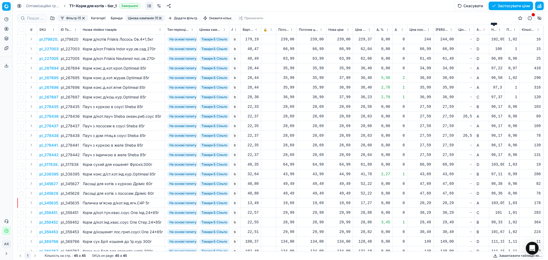
click at [494, 29] on span "Новий ціновий індекс (Сільпо)" at bounding box center [493, 30] width 5 height 4
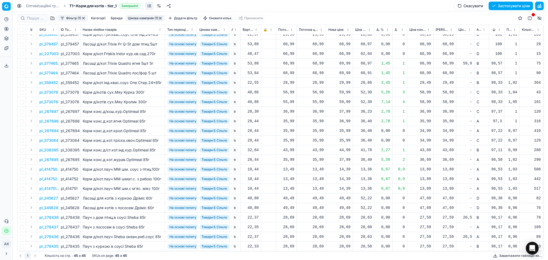
scroll to position [222, 0]
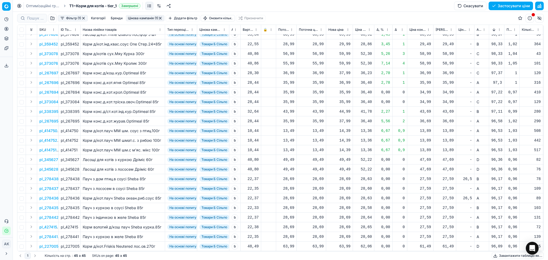
click at [161, 17] on button "button" at bounding box center [160, 18] width 4 height 4
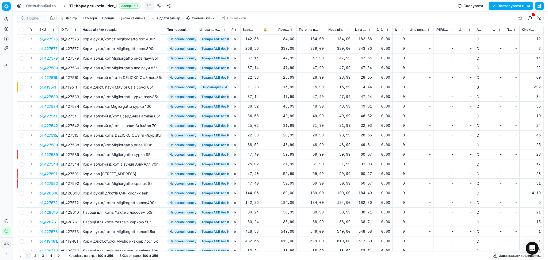
click at [125, 19] on button "Цінова кампанія" at bounding box center [132, 18] width 30 height 6
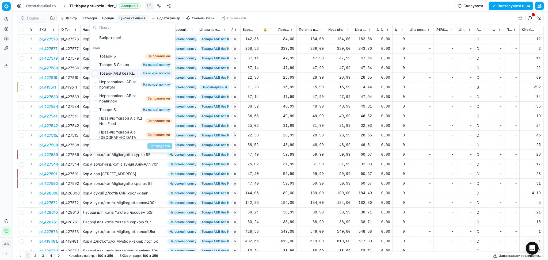
click at [121, 75] on div "Товари А&B без КД" at bounding box center [116, 73] width 35 height 5
checkbox input "true"
click at [160, 143] on button "Застосувати" at bounding box center [159, 146] width 25 height 6
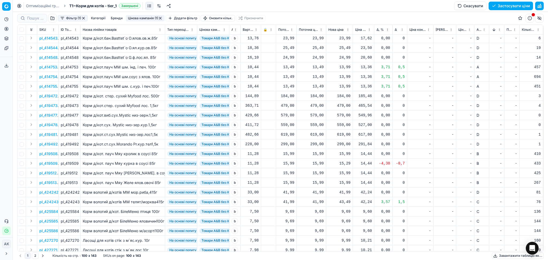
scroll to position [678, 0]
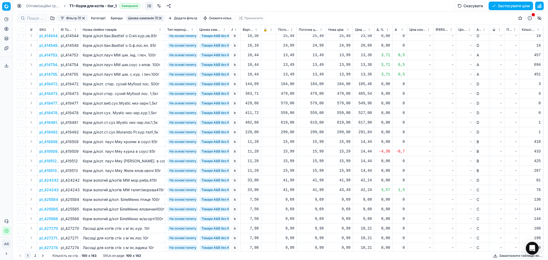
click at [345, 152] on div "15,29" at bounding box center [339, 151] width 22 height 5
click at [348, 199] on input "15.29" at bounding box center [358, 198] width 39 height 9
type input "15.99"
click at [348, 191] on div "43,49" at bounding box center [339, 189] width 22 height 5
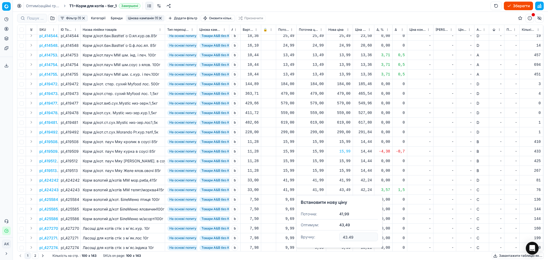
drag, startPoint x: 356, startPoint y: 237, endPoint x: 341, endPoint y: 235, distance: 14.8
click at [341, 235] on input "43.49" at bounding box center [358, 237] width 39 height 9
type input "41.99"
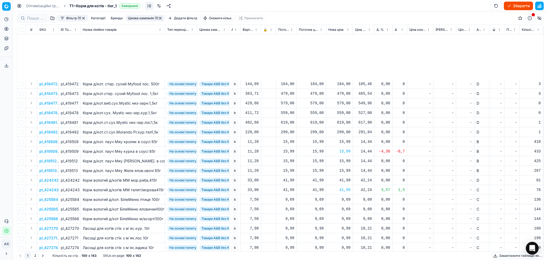
scroll to position [752, 0]
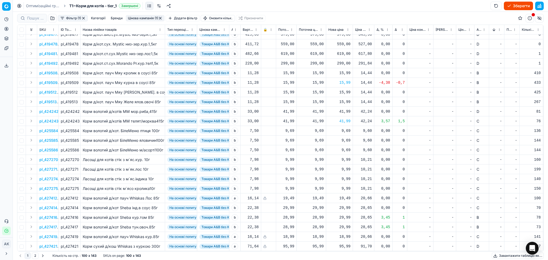
click at [33, 255] on button "2" at bounding box center [35, 256] width 7 height 6
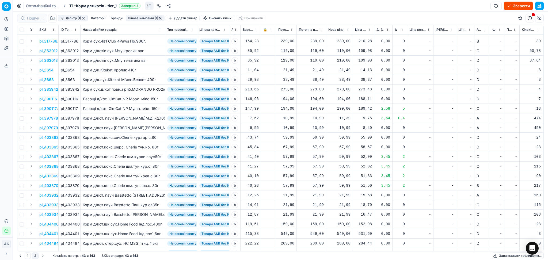
scroll to position [203, 0]
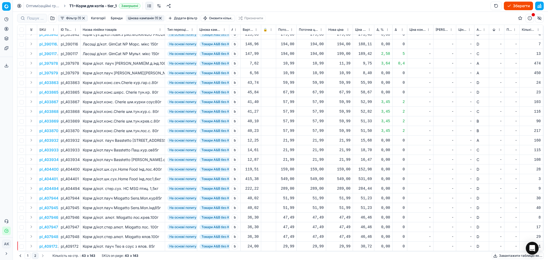
click at [161, 17] on button "button" at bounding box center [160, 18] width 4 height 4
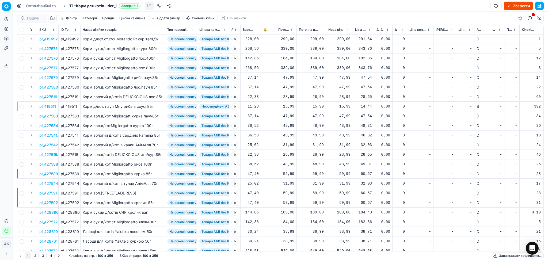
click at [130, 18] on button "Цінова кампанія" at bounding box center [132, 18] width 30 height 6
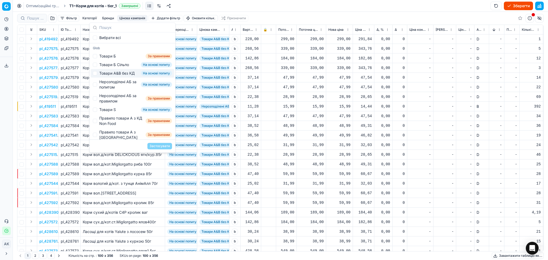
click at [112, 76] on div "Товари А&B без КД" at bounding box center [116, 73] width 35 height 5
checkbox input "true"
click at [157, 147] on button "Застосувати" at bounding box center [159, 146] width 25 height 6
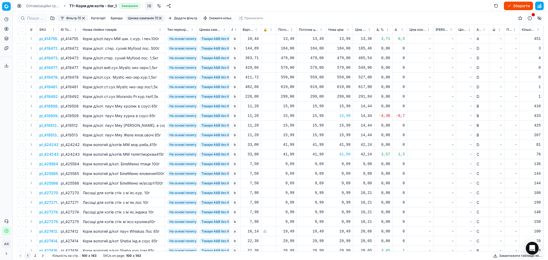
scroll to position [752, 0]
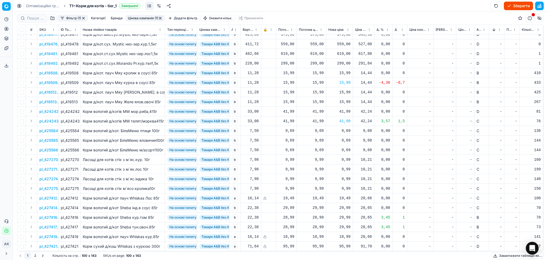
click at [161, 17] on button "button" at bounding box center [160, 18] width 4 height 4
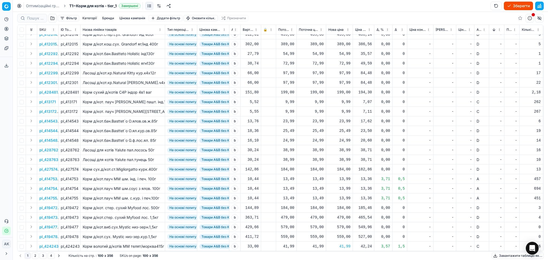
click at [136, 17] on button "Цінова кампанія" at bounding box center [132, 18] width 30 height 6
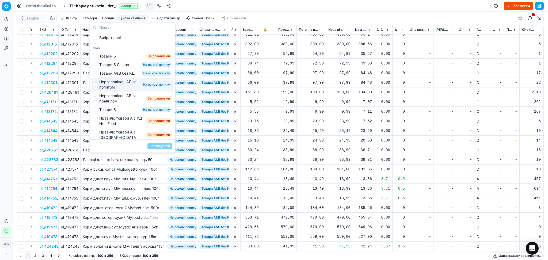
click at [124, 87] on div "Нерозподілені АБ за попитом" at bounding box center [118, 84] width 39 height 11
checkbox input "true"
click at [164, 145] on button "Застосувати" at bounding box center [159, 146] width 25 height 6
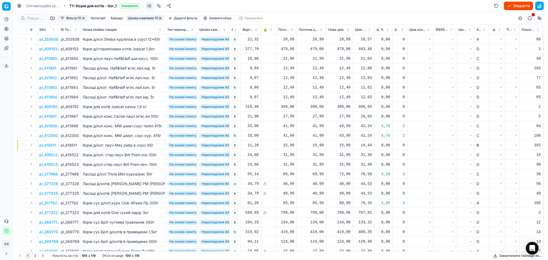
click at [493, 30] on button "Sorted by Новий ціновий індекс (Сільпо) descending" at bounding box center [493, 29] width 5 height 5
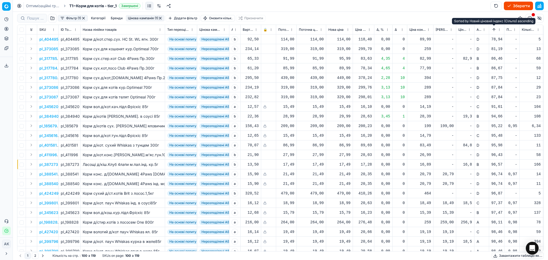
click at [495, 29] on button "Sorted by Новий ціновий індекс (Сільпо) ascending" at bounding box center [493, 29] width 5 height 5
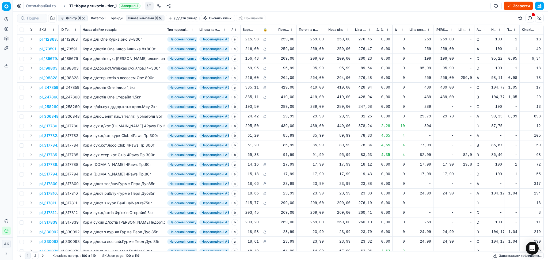
click at [495, 28] on span "Новий ціновий індекс (Сільпо)" at bounding box center [493, 30] width 5 height 4
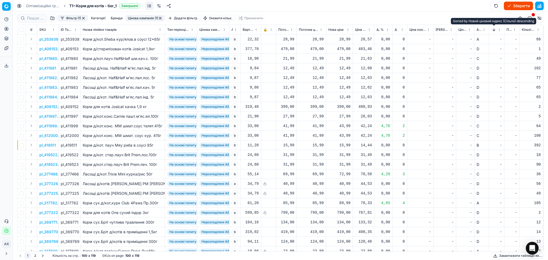
click at [494, 28] on button "Sorted by Новий ціновий індекс (Сільпо) descending" at bounding box center [493, 29] width 5 height 5
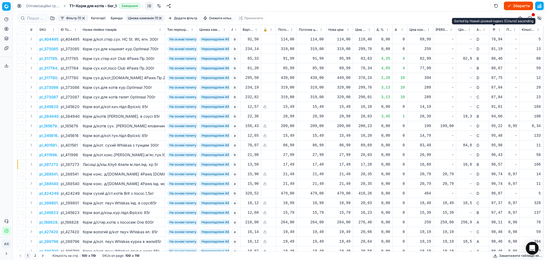
click at [494, 28] on button "Sorted by Новий ціновий індекс (Сільпо) ascending" at bounding box center [493, 29] width 5 height 5
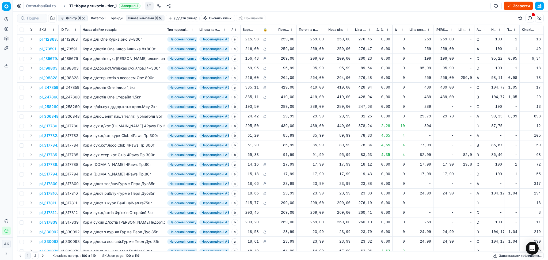
click at [139, 18] on button "Цінова кампанія (1)" at bounding box center [145, 18] width 39 height 6
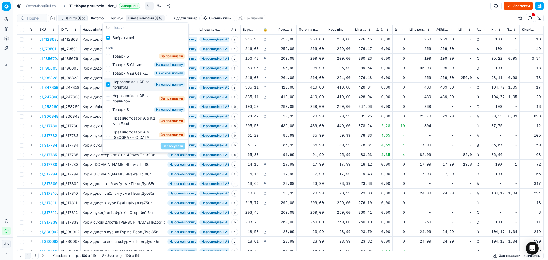
click at [108, 87] on input "Suggestions" at bounding box center [108, 84] width 4 height 4
checkbox input "false"
click at [109, 101] on input "Suggestions" at bounding box center [108, 98] width 4 height 4
checkbox input "true"
click at [171, 145] on button "Застосувати" at bounding box center [173, 146] width 25 height 6
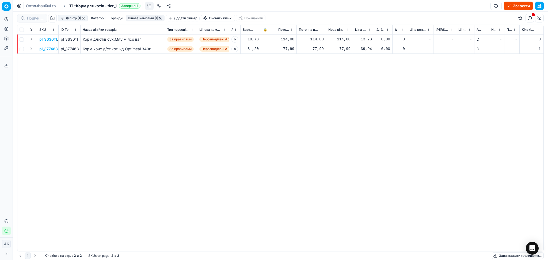
click at [161, 17] on button "button" at bounding box center [160, 18] width 4 height 4
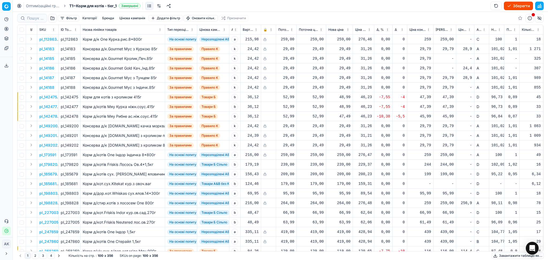
click at [539, 5] on button "button" at bounding box center [539, 6] width 9 height 9
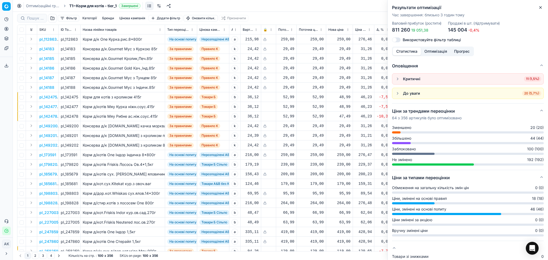
click at [527, 78] on span "11 (1,5%)" at bounding box center [532, 78] width 17 height 5
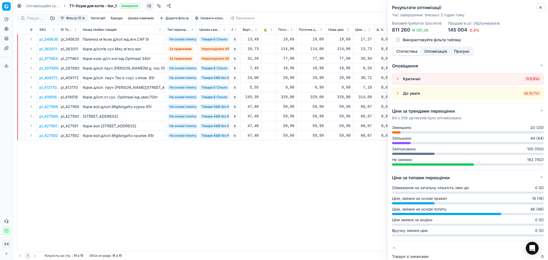
click at [540, 7] on icon "button" at bounding box center [540, 7] width 2 height 2
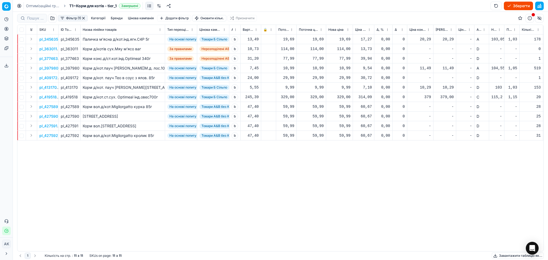
click at [47, 38] on p "pl_345635" at bounding box center [48, 39] width 19 height 5
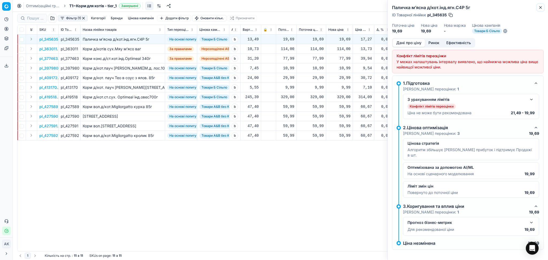
click at [541, 6] on icon "button" at bounding box center [540, 7] width 4 height 4
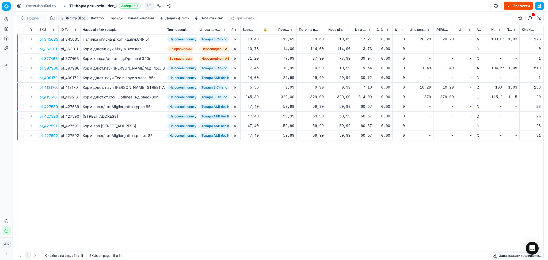
drag, startPoint x: 345, startPoint y: 36, endPoint x: 348, endPoint y: 44, distance: 9.1
click at [345, 36] on div "19,69" at bounding box center [339, 39] width 22 height 9
drag, startPoint x: 360, startPoint y: 86, endPoint x: 310, endPoint y: 87, distance: 50.0
click at [313, 87] on dl "Поточна: 19,69 Оптимум: 19,69 Вручну: 19.69" at bounding box center [339, 75] width 77 height 35
type input "19.99"
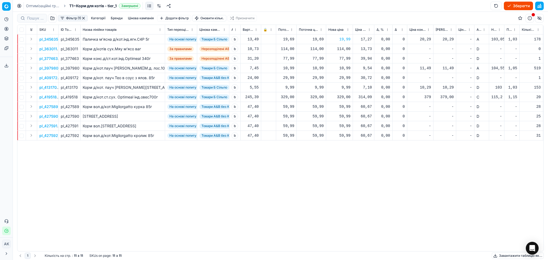
click at [52, 49] on p "pl_363011" at bounding box center [48, 48] width 18 height 5
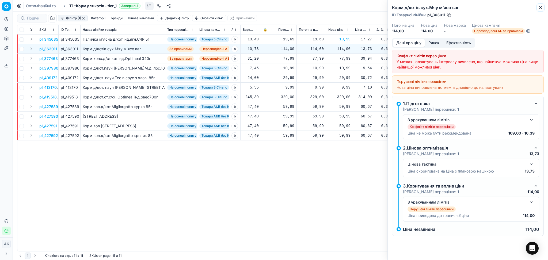
click at [538, 8] on icon "button" at bounding box center [540, 7] width 4 height 4
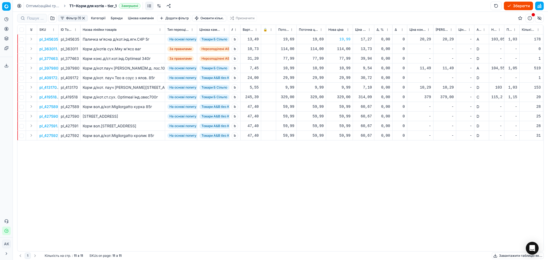
click at [48, 59] on p "pl_377463" at bounding box center [48, 58] width 18 height 5
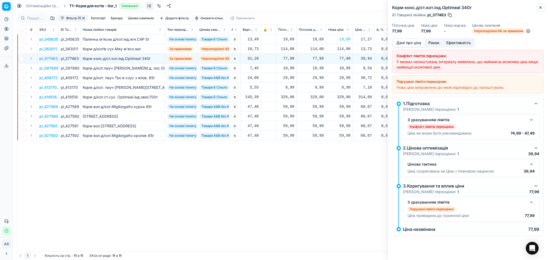
click at [541, 7] on icon "button" at bounding box center [540, 7] width 2 height 2
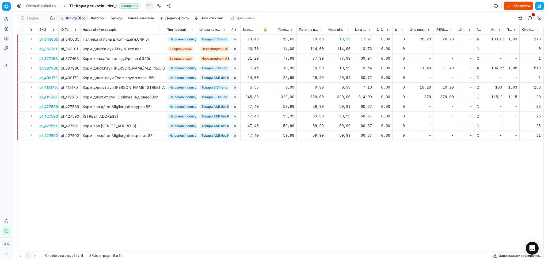
click at [42, 68] on p "pl_397980" at bounding box center [48, 68] width 19 height 5
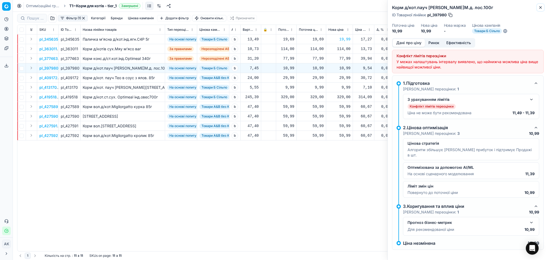
click at [541, 8] on icon "button" at bounding box center [540, 7] width 4 height 4
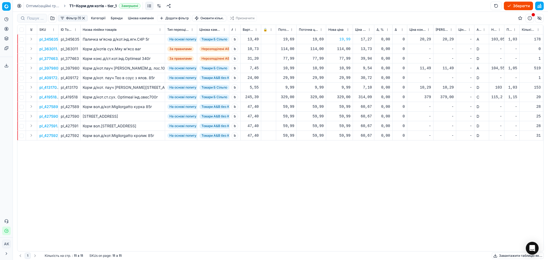
click at [50, 68] on p "pl_397980" at bounding box center [48, 68] width 19 height 5
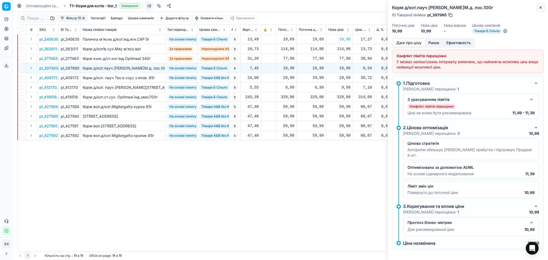
click at [541, 8] on icon "button" at bounding box center [540, 7] width 2 height 2
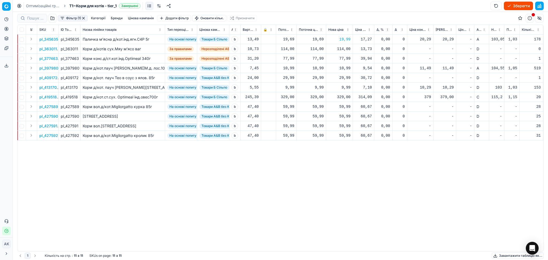
click at [343, 66] on div "10,99" at bounding box center [339, 68] width 22 height 5
drag, startPoint x: 355, startPoint y: 116, endPoint x: 321, endPoint y: 117, distance: 34.3
click at [326, 117] on dl "Поточна: 10,99 Оптимум: 10,99 Вручну: 10.99" at bounding box center [339, 104] width 77 height 35
type input "11.49"
click at [52, 77] on p "pl_409172" at bounding box center [48, 77] width 18 height 5
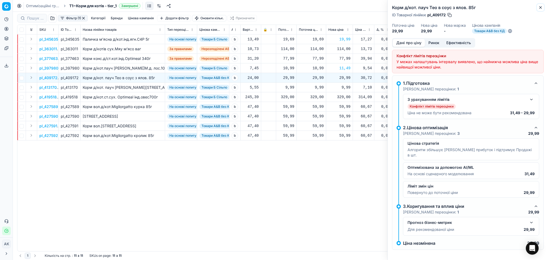
click at [540, 8] on icon "button" at bounding box center [540, 7] width 4 height 4
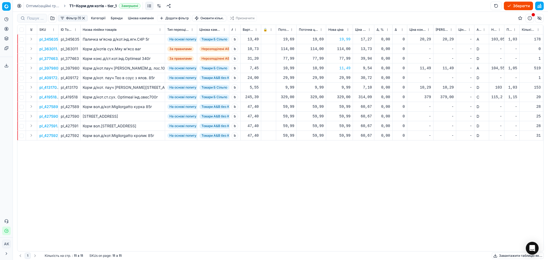
click at [54, 89] on p "pl_413170" at bounding box center [47, 87] width 17 height 5
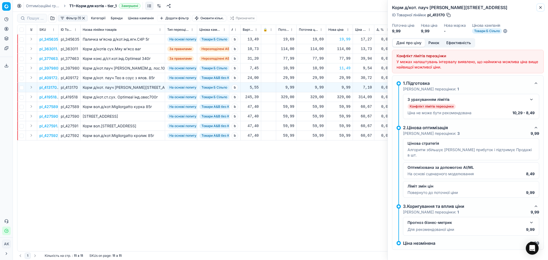
click at [539, 7] on icon "button" at bounding box center [540, 7] width 4 height 4
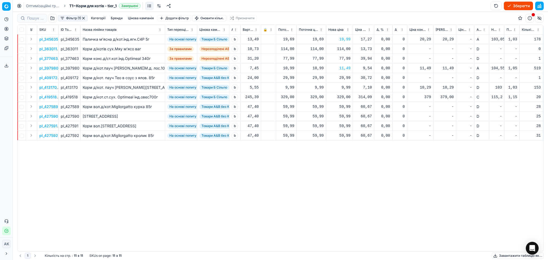
click at [51, 94] on p "pl_419518" at bounding box center [47, 96] width 17 height 5
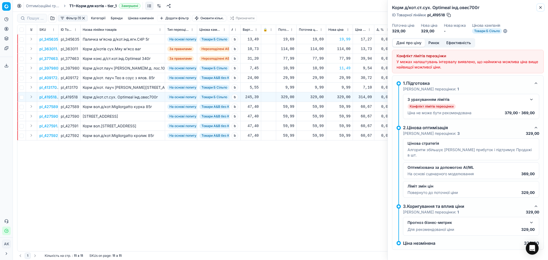
click at [540, 7] on icon "button" at bounding box center [540, 7] width 2 height 2
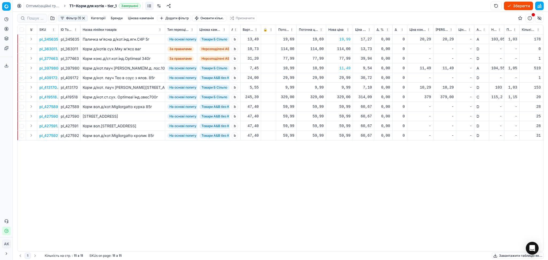
click at [82, 17] on button "button" at bounding box center [83, 18] width 4 height 4
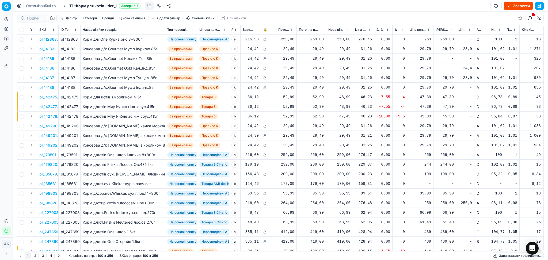
click at [509, 256] on button "Завантажити таблицю як..." at bounding box center [518, 256] width 52 height 6
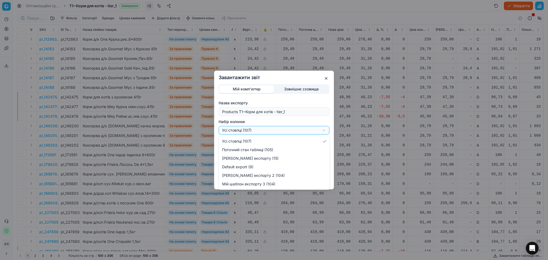
click at [252, 129] on div "Завантажити звіт Мій комп'ютер Зовнішнє сховище Назва експорту Products T1~Корм…" at bounding box center [274, 130] width 548 height 260
select select "custom"
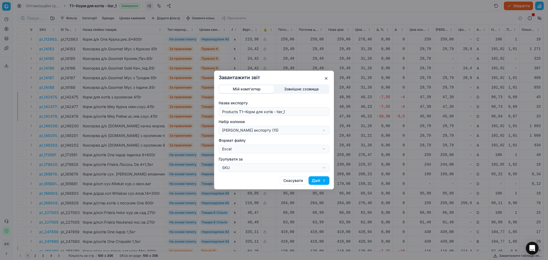
click at [323, 181] on button "Далі" at bounding box center [319, 180] width 21 height 9
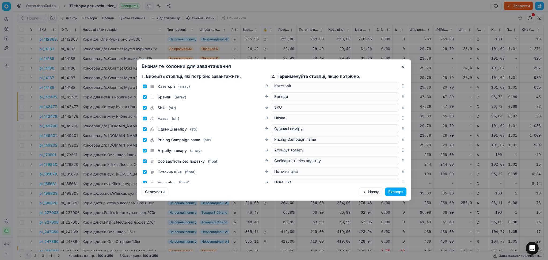
drag, startPoint x: 396, startPoint y: 192, endPoint x: 395, endPoint y: 184, distance: 8.3
click at [396, 192] on button "Експорт" at bounding box center [395, 192] width 21 height 9
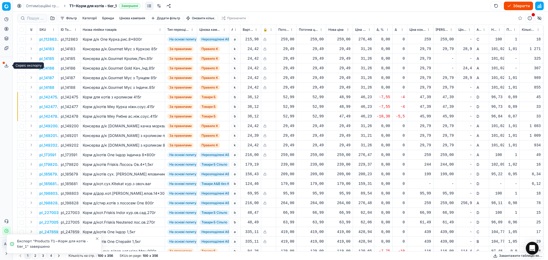
click at [5, 64] on icon at bounding box center [6, 65] width 4 height 4
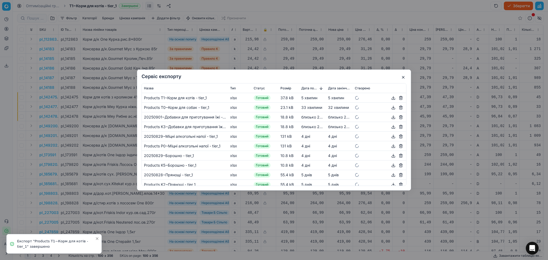
click at [390, 97] on button "button" at bounding box center [393, 98] width 6 height 6
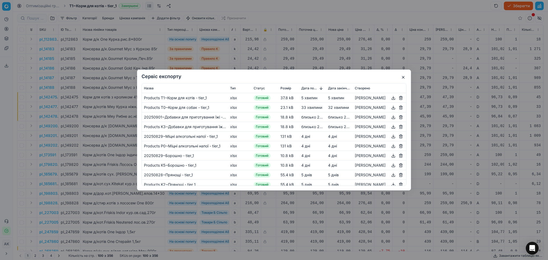
click at [401, 76] on button "button" at bounding box center [403, 77] width 6 height 6
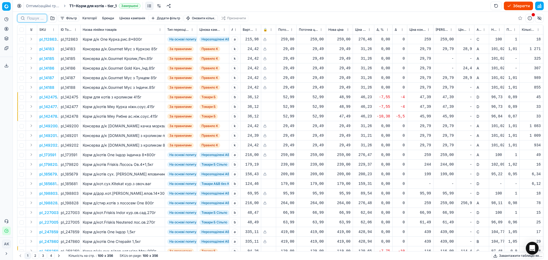
click at [36, 19] on input at bounding box center [35, 18] width 17 height 5
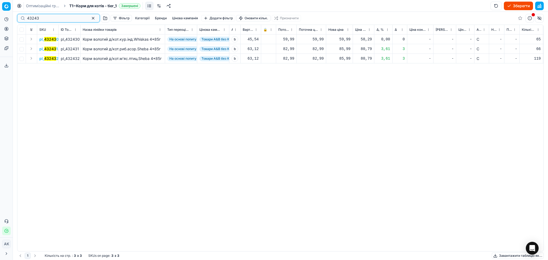
type input "43243"
click at [345, 49] on div "85,99" at bounding box center [339, 48] width 22 height 5
click at [345, 96] on input "85.99" at bounding box center [358, 96] width 39 height 9
type input "82.99"
click at [343, 57] on div "85,99" at bounding box center [339, 58] width 22 height 5
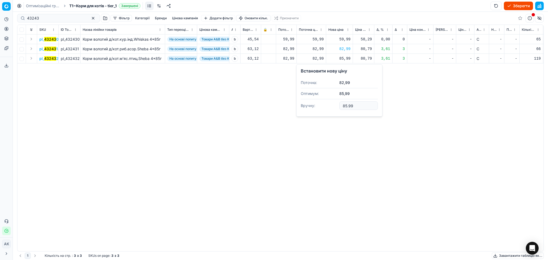
click at [345, 106] on input "85.99" at bounding box center [358, 105] width 39 height 9
type input "82.99"
click at [90, 20] on button "button" at bounding box center [93, 18] width 6 height 6
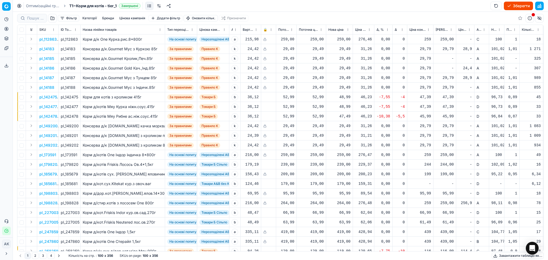
click at [519, 0] on html "Pricing platform Аналітика Цінова оптимізація Асортимент продукції Шаблони Серв…" at bounding box center [274, 130] width 548 height 260
click at [541, 6] on button "button" at bounding box center [539, 6] width 9 height 9
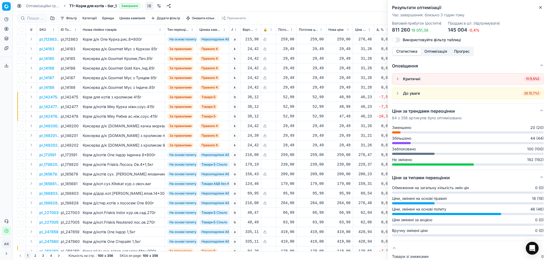
click at [528, 78] on span "11 (1,5%)" at bounding box center [532, 78] width 17 height 5
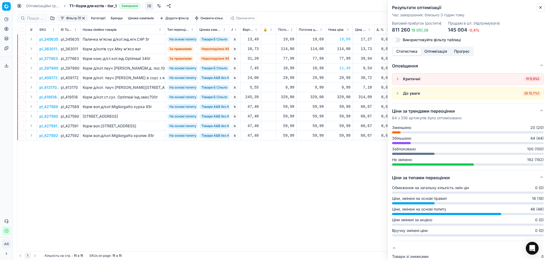
click at [539, 8] on icon "button" at bounding box center [540, 7] width 4 height 4
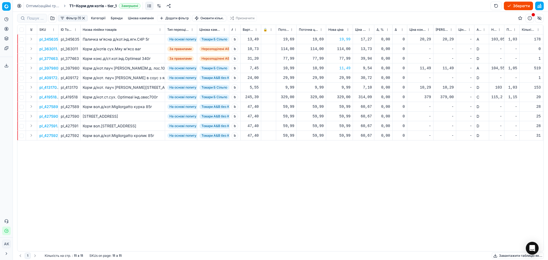
click at [84, 17] on button "button" at bounding box center [83, 18] width 4 height 4
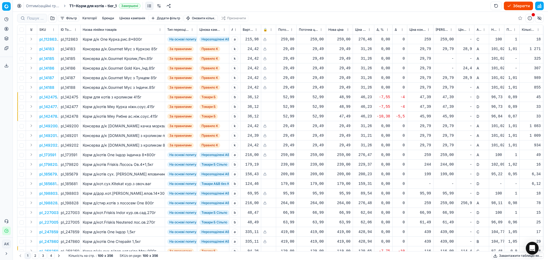
click at [522, 5] on button "Зберегти" at bounding box center [518, 6] width 29 height 9
click at [513, 5] on button "Застосувати ціни" at bounding box center [511, 6] width 44 height 9
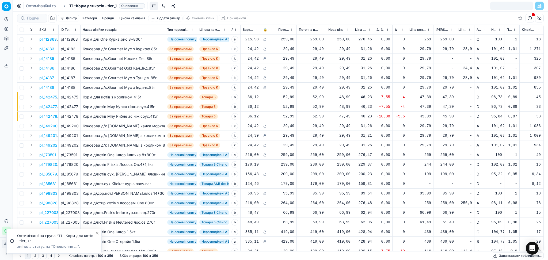
click at [49, 6] on link "Оптимізаційні групи" at bounding box center [43, 5] width 34 height 5
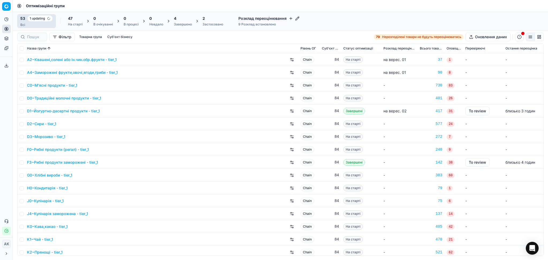
click at [186, 20] on div "4" at bounding box center [183, 18] width 18 height 5
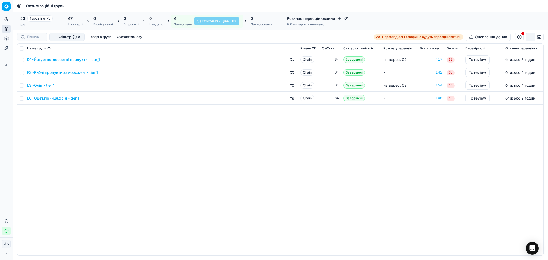
click at [62, 72] on link "F3~Рибні продукти заморожені - tier_1" at bounding box center [62, 72] width 71 height 5
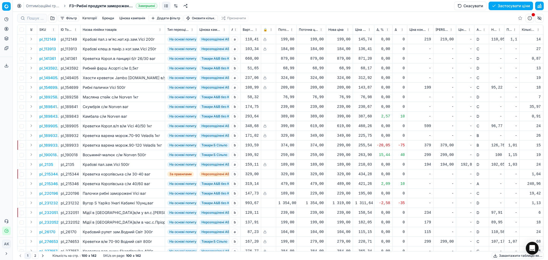
click at [140, 16] on button "Цінова кампанія" at bounding box center [132, 18] width 30 height 6
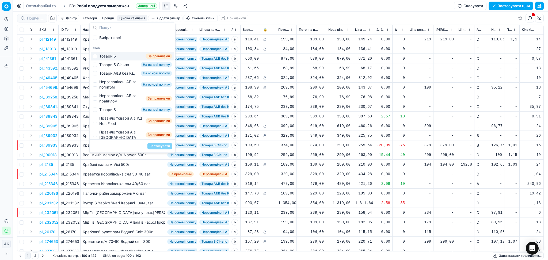
click at [106, 55] on div "Товари Б" at bounding box center [107, 56] width 17 height 5
checkbox input "true"
click at [163, 144] on button "Застосувати" at bounding box center [159, 146] width 25 height 6
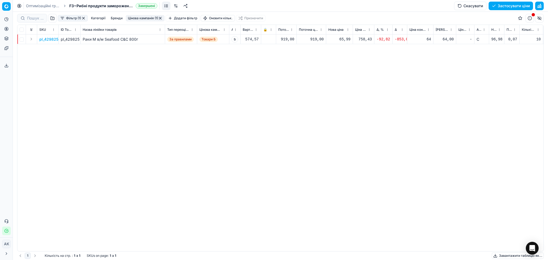
click at [53, 39] on p "pl_429825" at bounding box center [48, 39] width 19 height 5
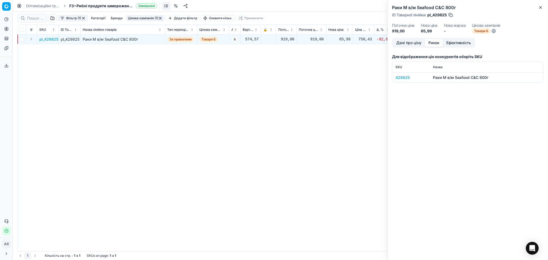
click at [432, 41] on button "Ринок" at bounding box center [434, 43] width 18 height 8
click at [404, 78] on div "429825" at bounding box center [410, 77] width 31 height 5
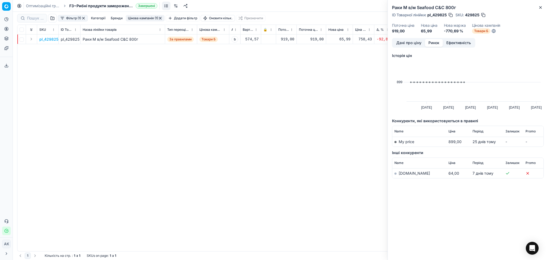
click at [408, 173] on link "[DOMAIN_NAME]" at bounding box center [414, 173] width 31 height 5
click at [541, 6] on icon "button" at bounding box center [540, 7] width 4 height 4
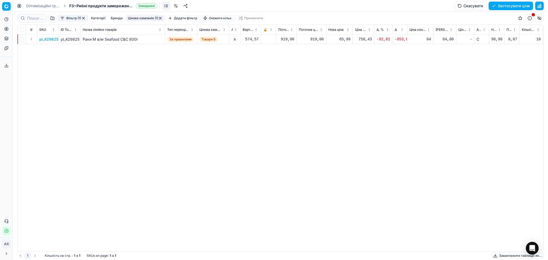
click at [341, 38] on div "65,99" at bounding box center [339, 39] width 22 height 5
drag, startPoint x: 354, startPoint y: 83, endPoint x: 318, endPoint y: 83, distance: 35.6
click at [317, 85] on dl "Поточна: 919,00 Оптимум: 65,99 Вручну: 65.99" at bounding box center [339, 75] width 77 height 35
type input "919.00"
click at [160, 18] on button "button" at bounding box center [160, 18] width 4 height 4
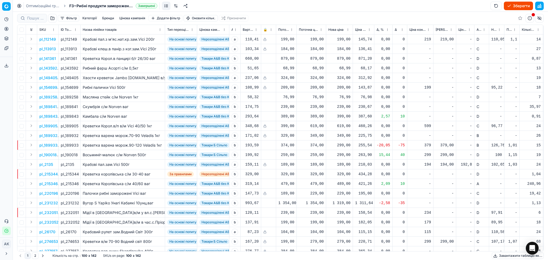
click at [493, 32] on div "Новий ціновий індекс (Сільпо)" at bounding box center [496, 29] width 11 height 5
click at [493, 29] on span "Новий ціновий індекс (Сільпо)" at bounding box center [493, 30] width 5 height 4
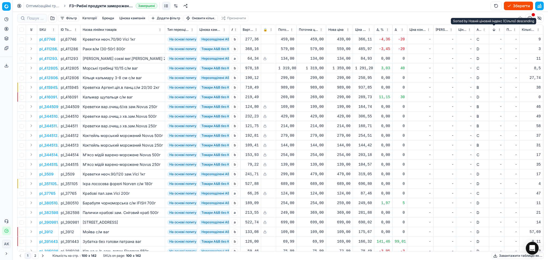
click at [493, 29] on button "Sorted by Новий ціновий індекс (Сільпо) descending" at bounding box center [493, 29] width 5 height 5
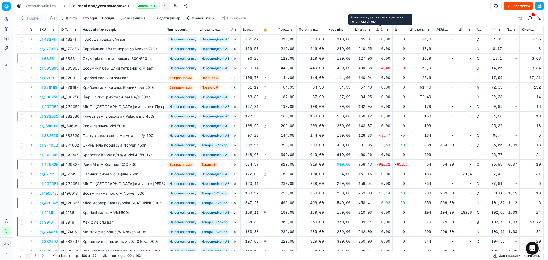
click at [379, 29] on span "Δ, %" at bounding box center [379, 30] width 7 height 4
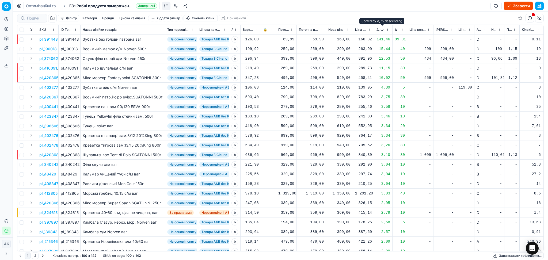
click at [383, 28] on button "Sorted by Δ, % descending" at bounding box center [381, 29] width 5 height 5
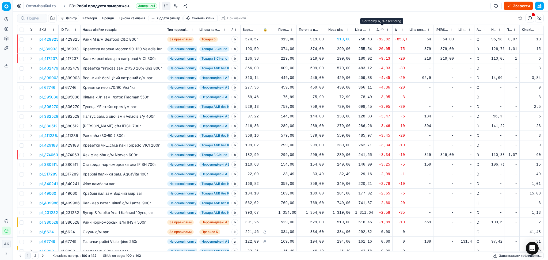
click at [508, 257] on button "Завантажити таблицю як..." at bounding box center [518, 256] width 52 height 6
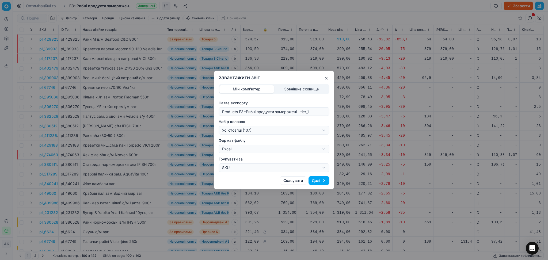
click at [264, 130] on div "Завантажити звіт Мій комп'ютер Зовнішнє сховище Назва експорту Products F3~Рибн…" at bounding box center [274, 130] width 548 height 260
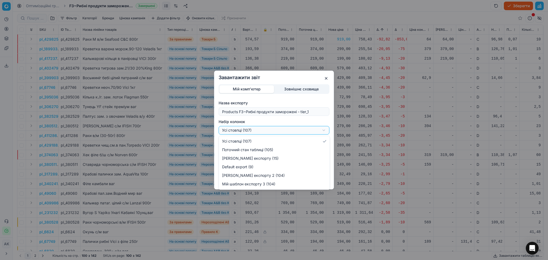
select select "custom"
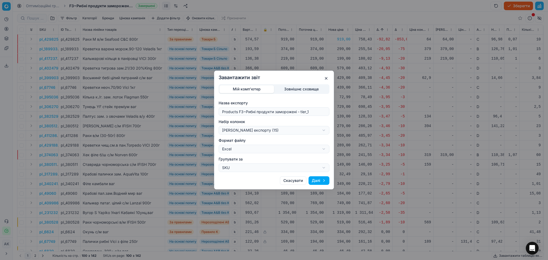
click at [320, 180] on button "Далі" at bounding box center [319, 180] width 21 height 9
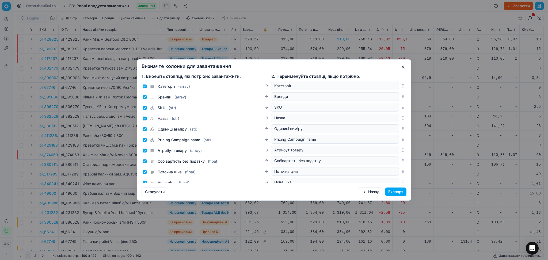
click at [405, 67] on button "button" at bounding box center [403, 67] width 6 height 6
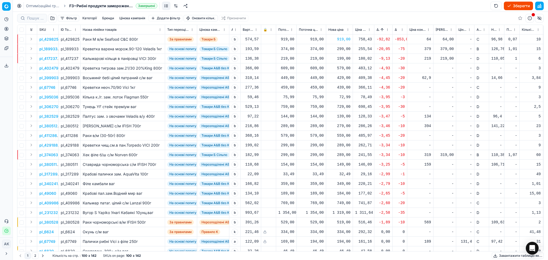
click at [520, 257] on button "Завантажити таблицю як..." at bounding box center [518, 256] width 52 height 6
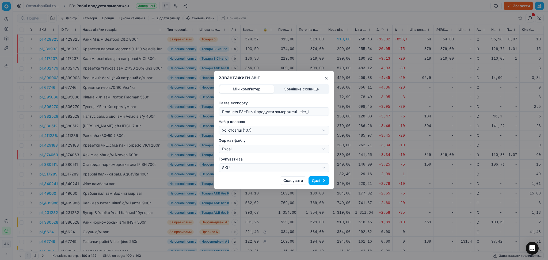
click at [253, 132] on div "Завантажити звіт Мій комп'ютер Зовнішнє сховище Назва експорту Products F3~Рибн…" at bounding box center [274, 130] width 548 height 260
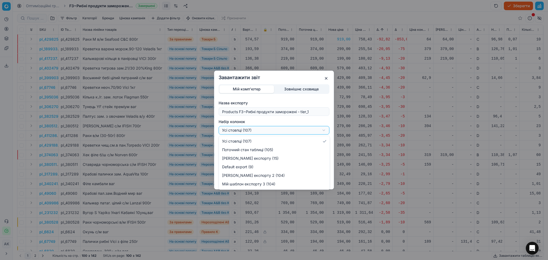
select select "custom"
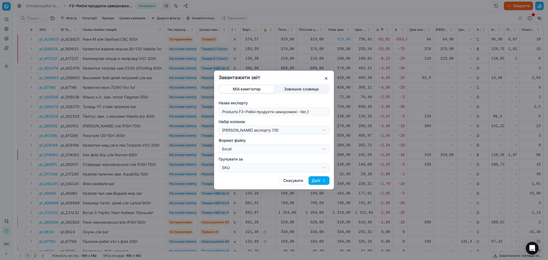
click at [318, 180] on button "Далі" at bounding box center [319, 180] width 21 height 9
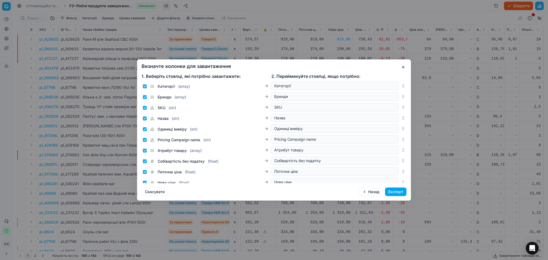
click at [391, 192] on button "Експорт" at bounding box center [395, 192] width 21 height 9
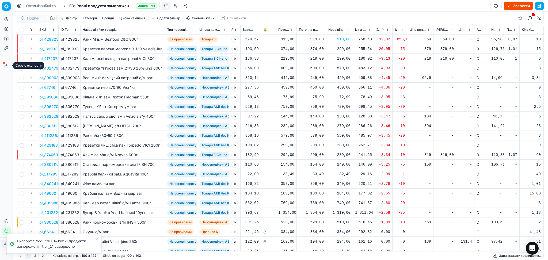
click at [7, 65] on polyline at bounding box center [7, 65] width 2 height 1
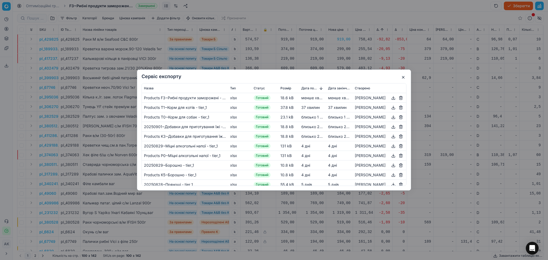
click at [390, 98] on button "button" at bounding box center [393, 98] width 6 height 6
